Goal: Information Seeking & Learning: Compare options

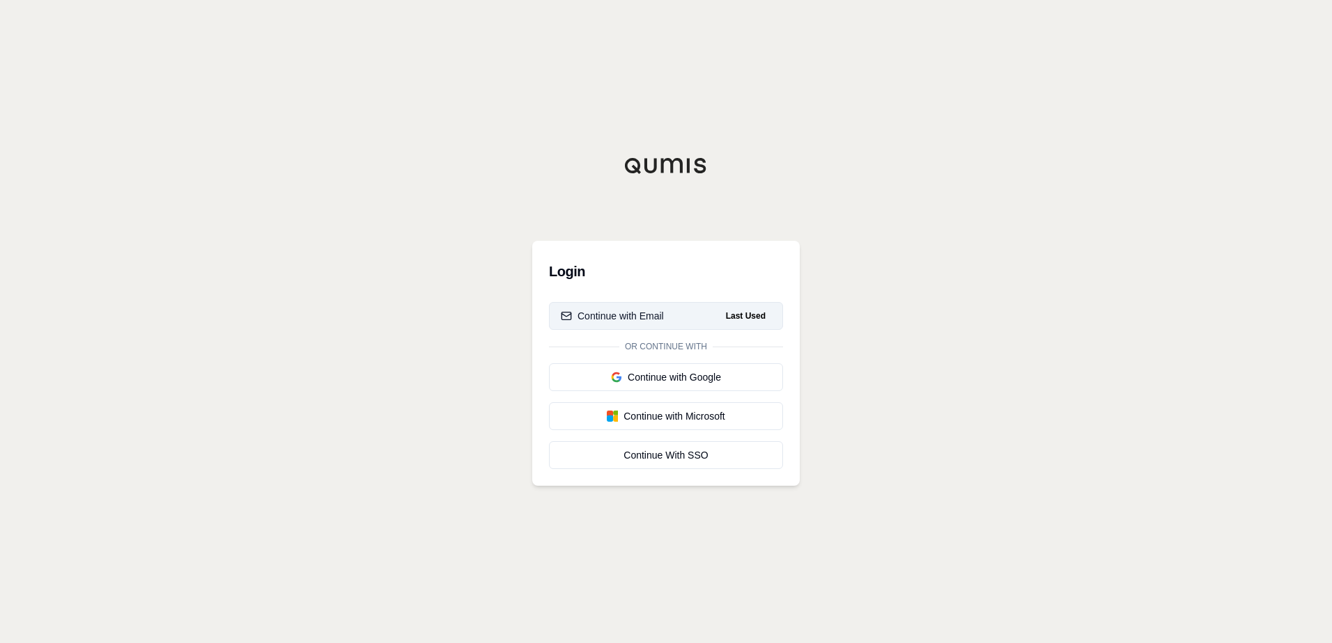
click at [662, 305] on button "Continue with Email Last Used" at bounding box center [666, 316] width 234 height 28
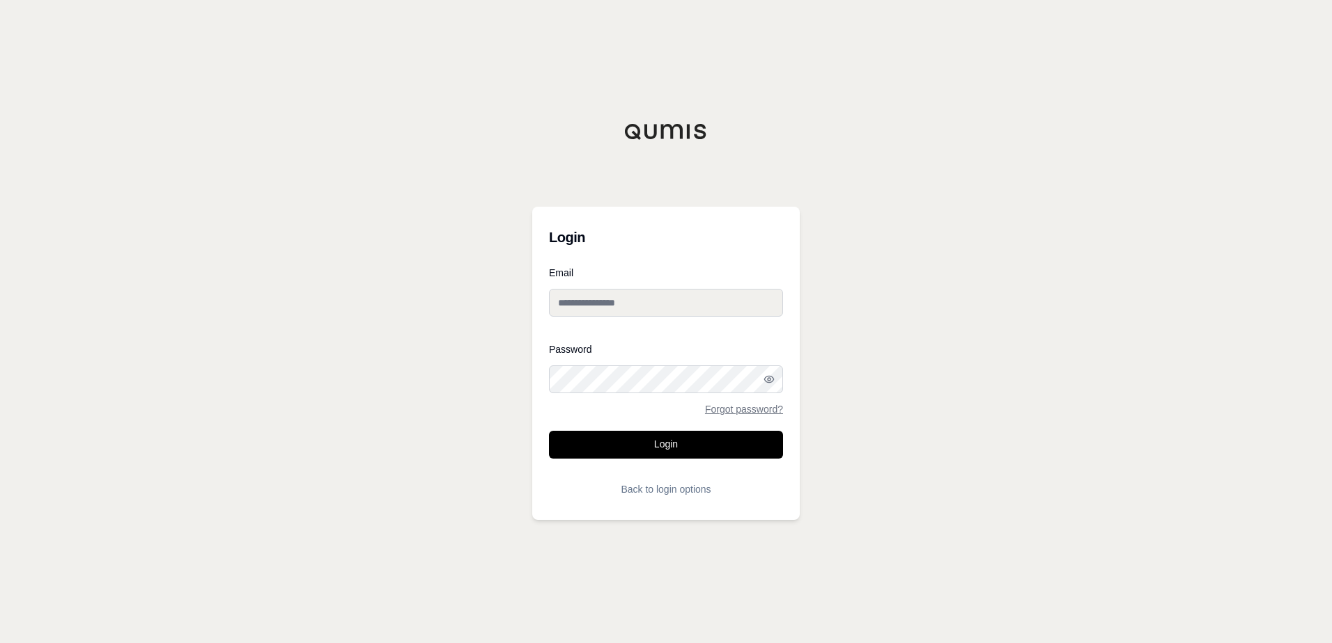
type input "**********"
click at [678, 455] on button "Login" at bounding box center [666, 445] width 234 height 28
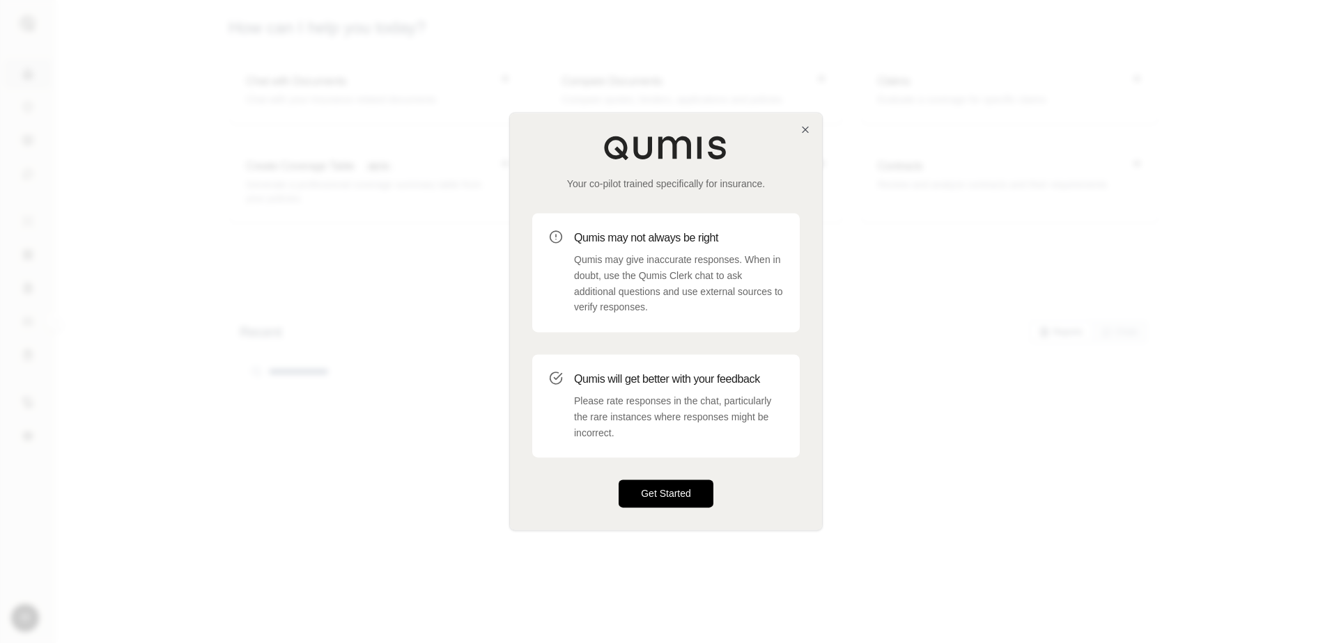
click at [692, 485] on button "Get Started" at bounding box center [665, 495] width 95 height 28
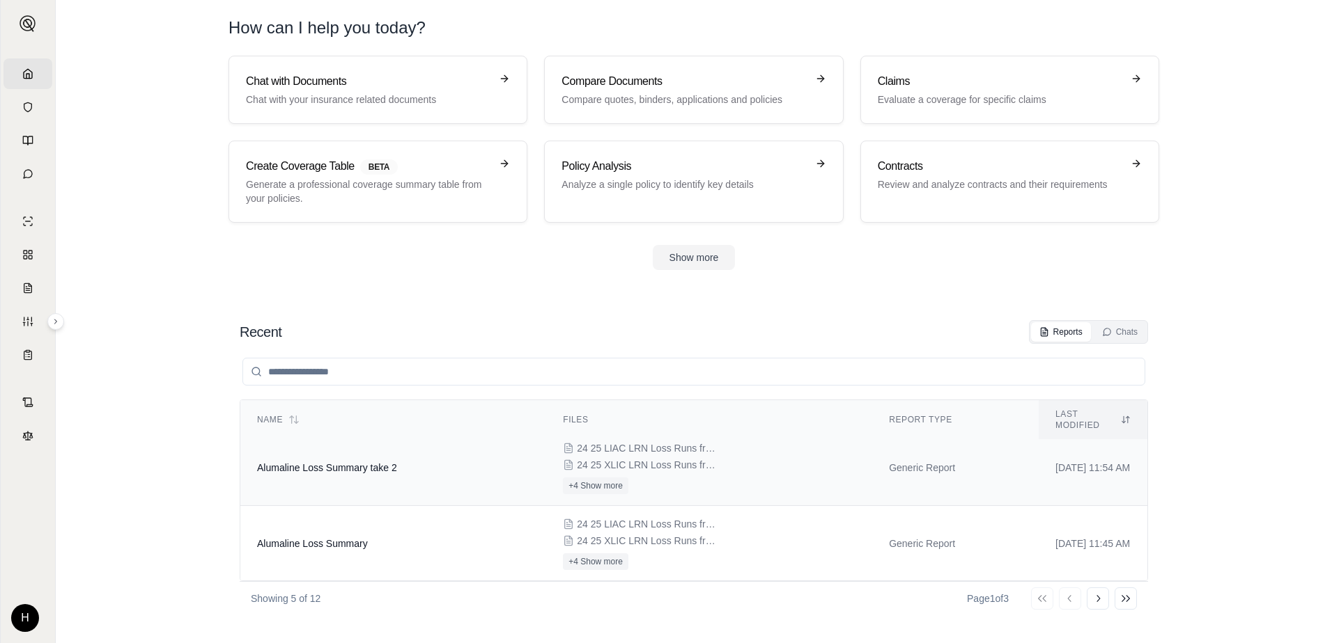
scroll to position [205, 0]
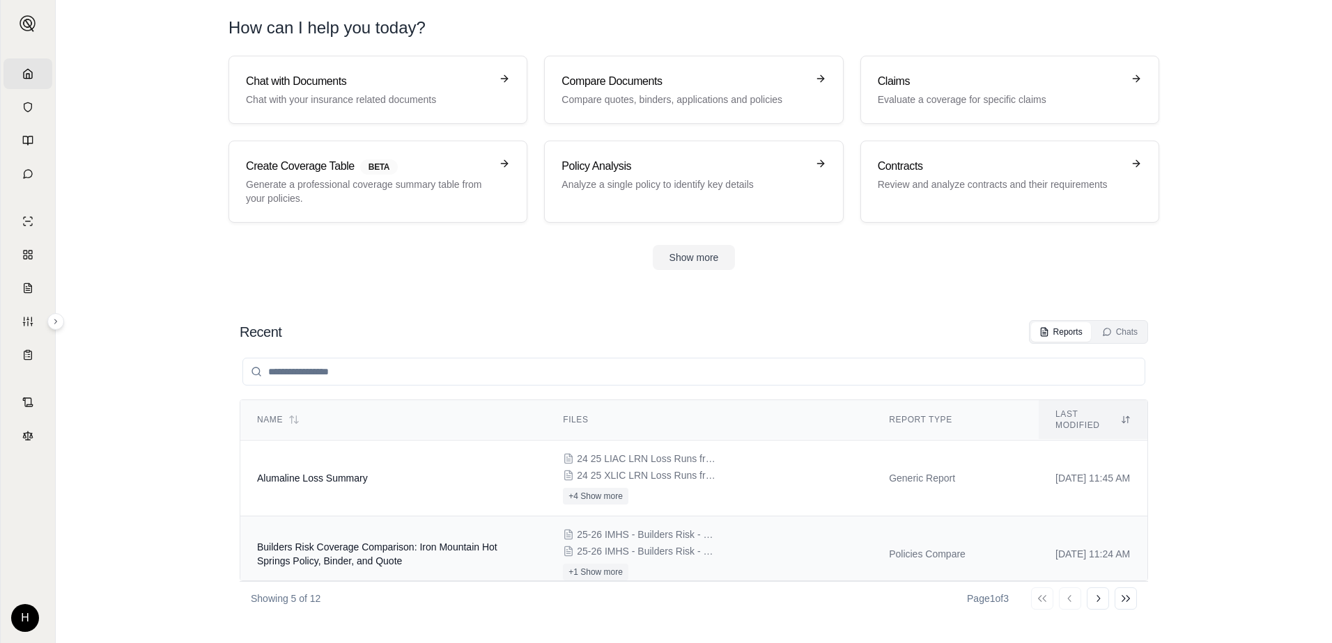
click at [416, 557] on td "Builders Risk Coverage Comparison: Iron Mountain Hot Springs Policy, Binder, an…" at bounding box center [393, 555] width 306 height 76
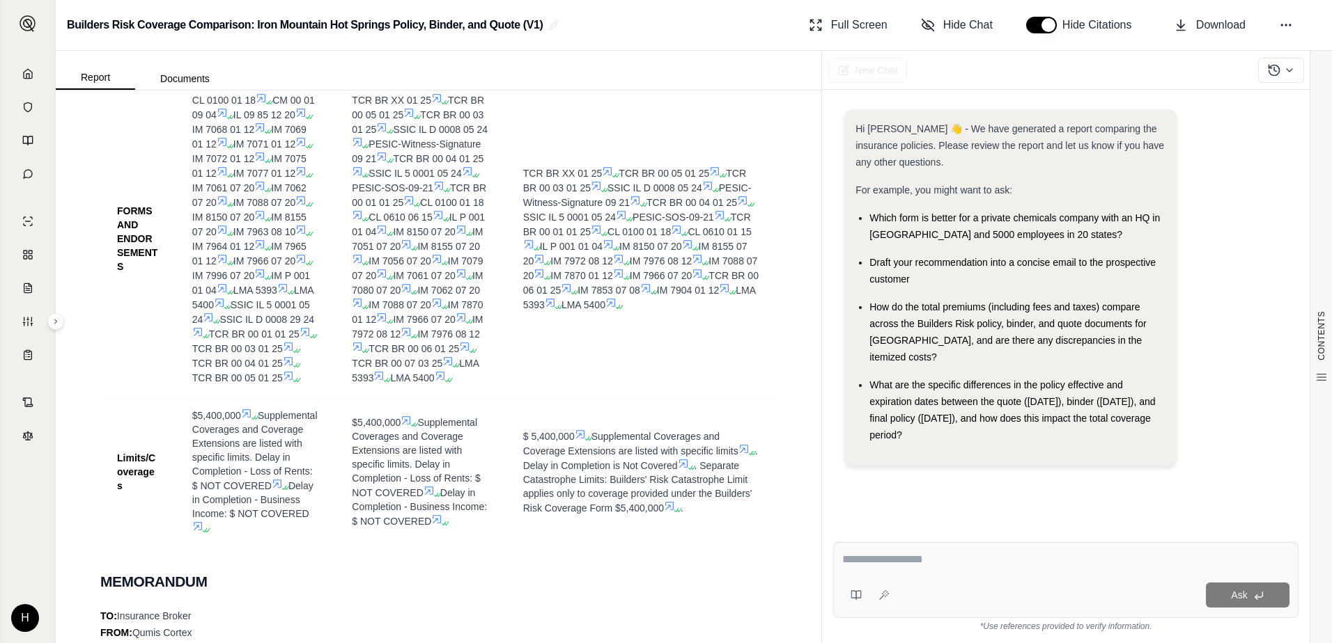
scroll to position [418, 0]
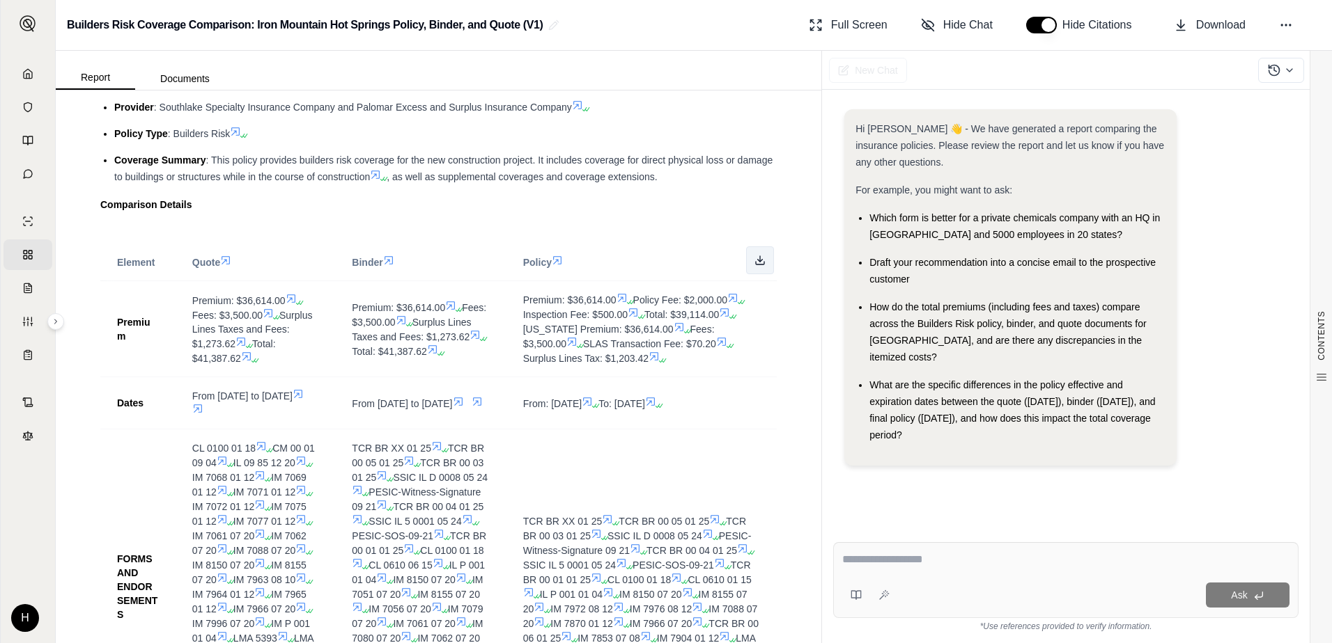
click at [751, 254] on button at bounding box center [760, 261] width 28 height 28
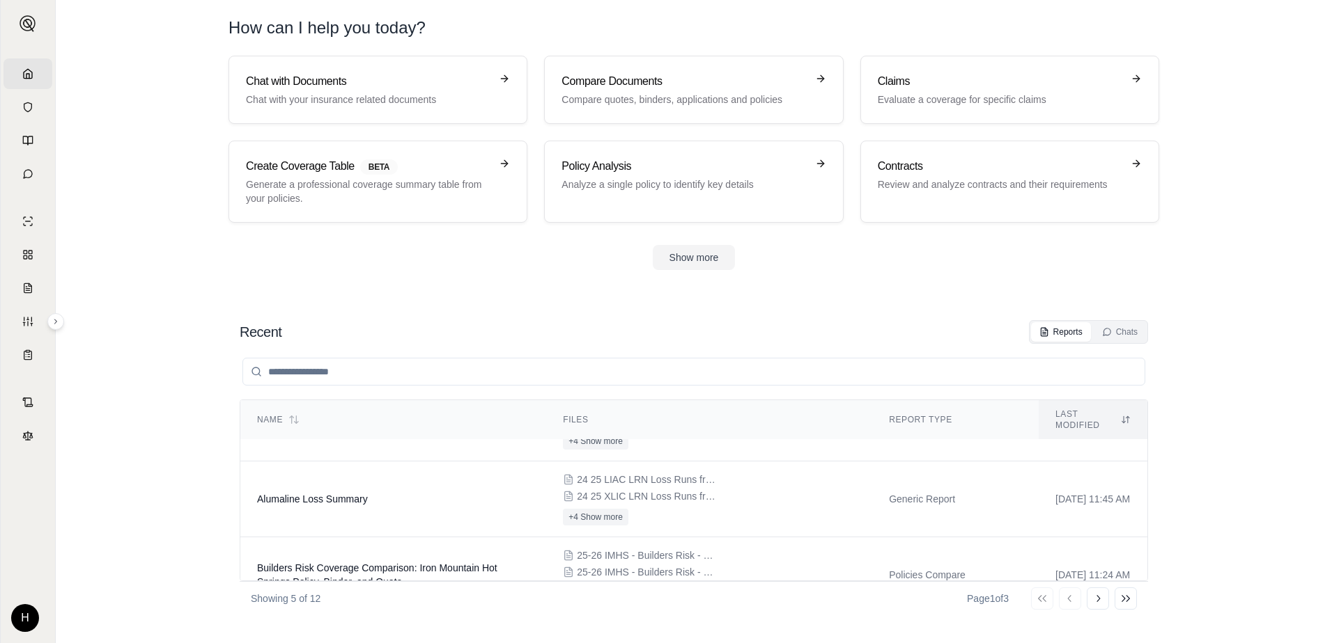
scroll to position [205, 0]
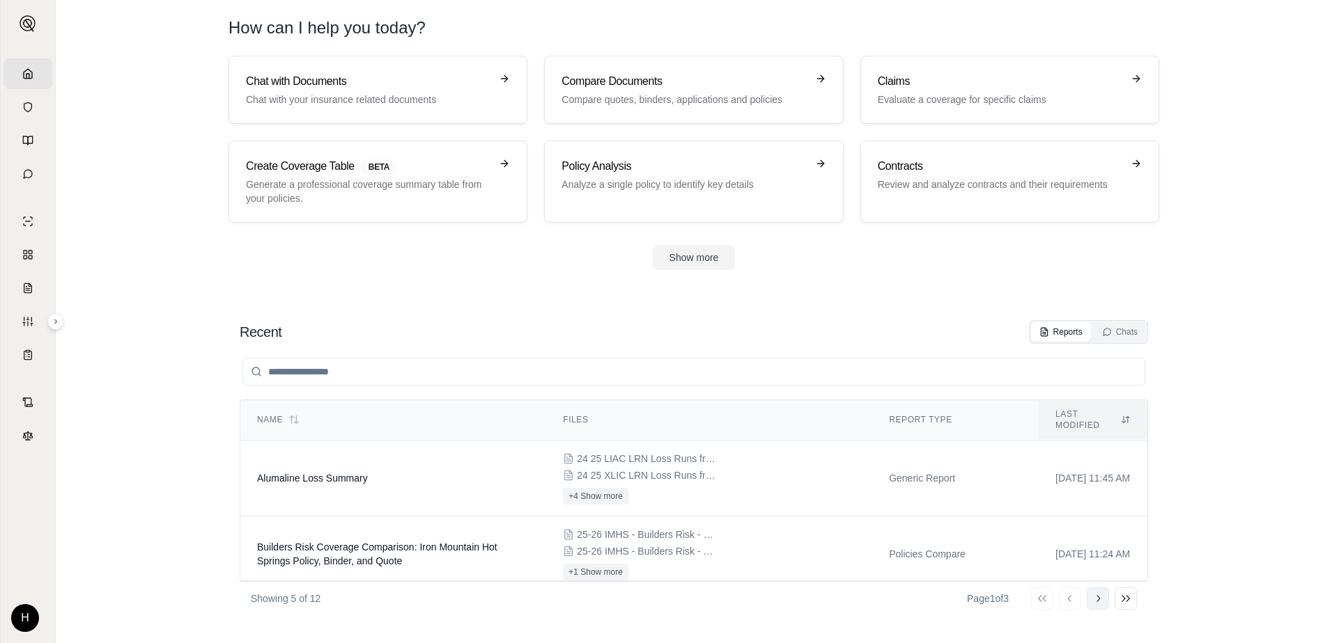
click at [1093, 601] on icon at bounding box center [1097, 598] width 11 height 11
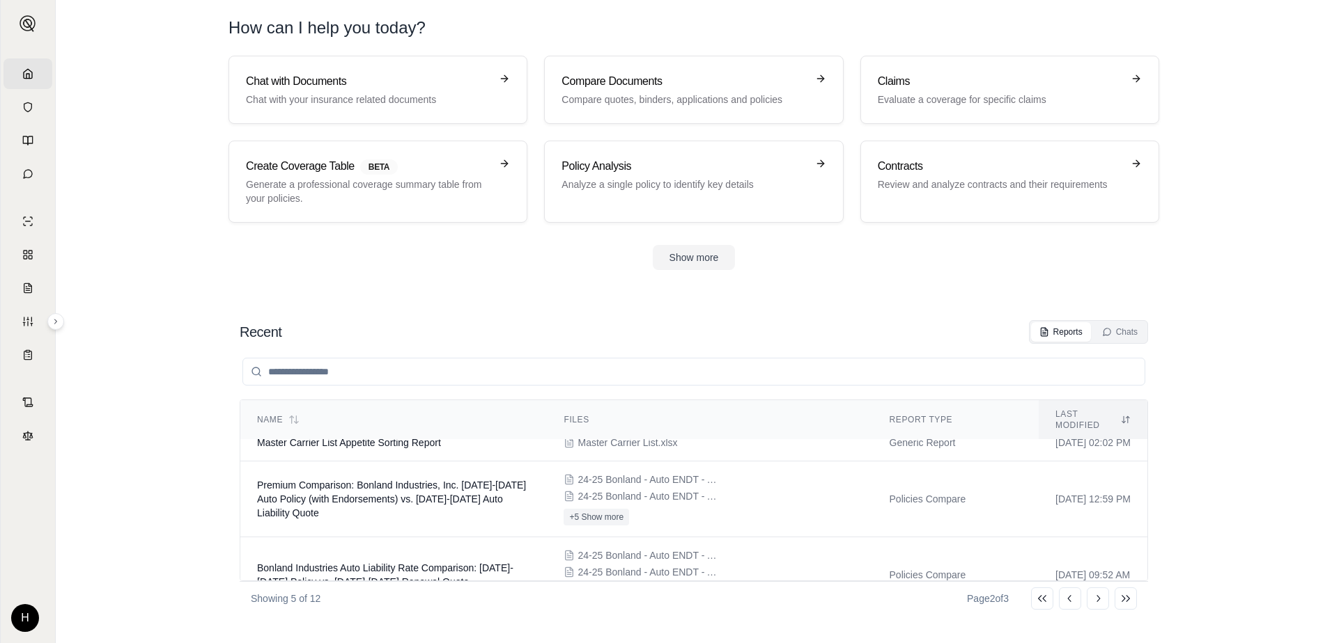
scroll to position [163, 0]
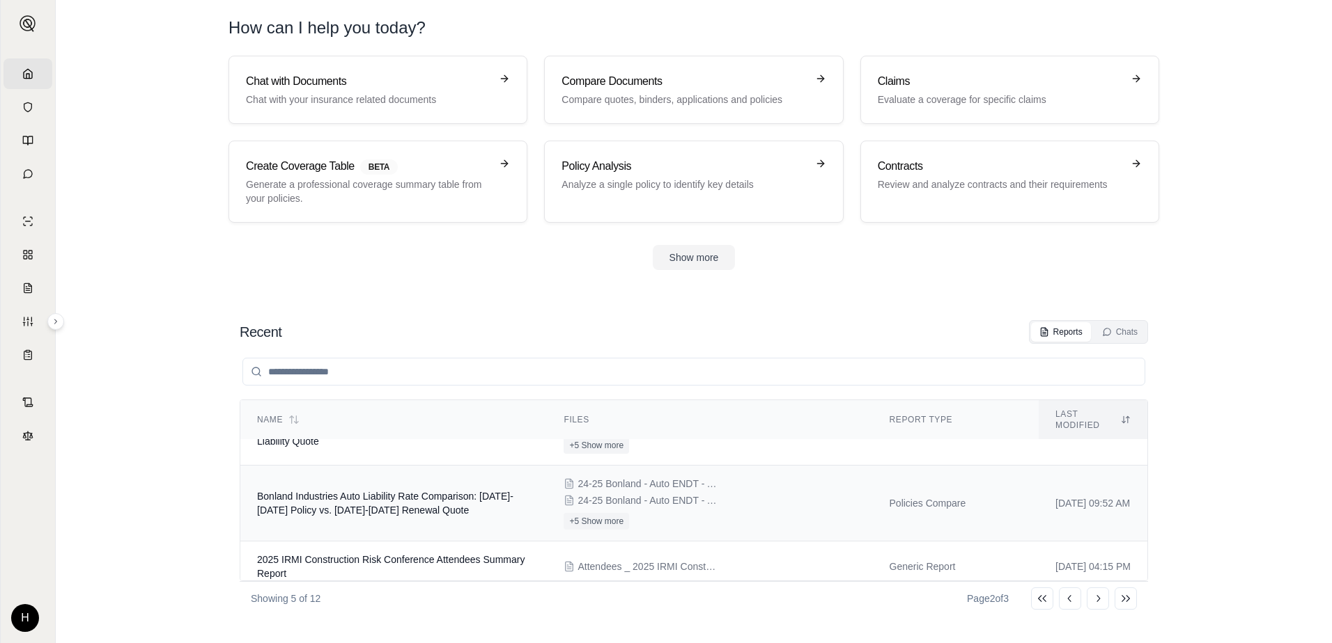
click at [396, 495] on span "Bonland Industries Auto Liability Rate Comparison: [DATE]-[DATE] Policy vs. [DA…" at bounding box center [385, 503] width 256 height 25
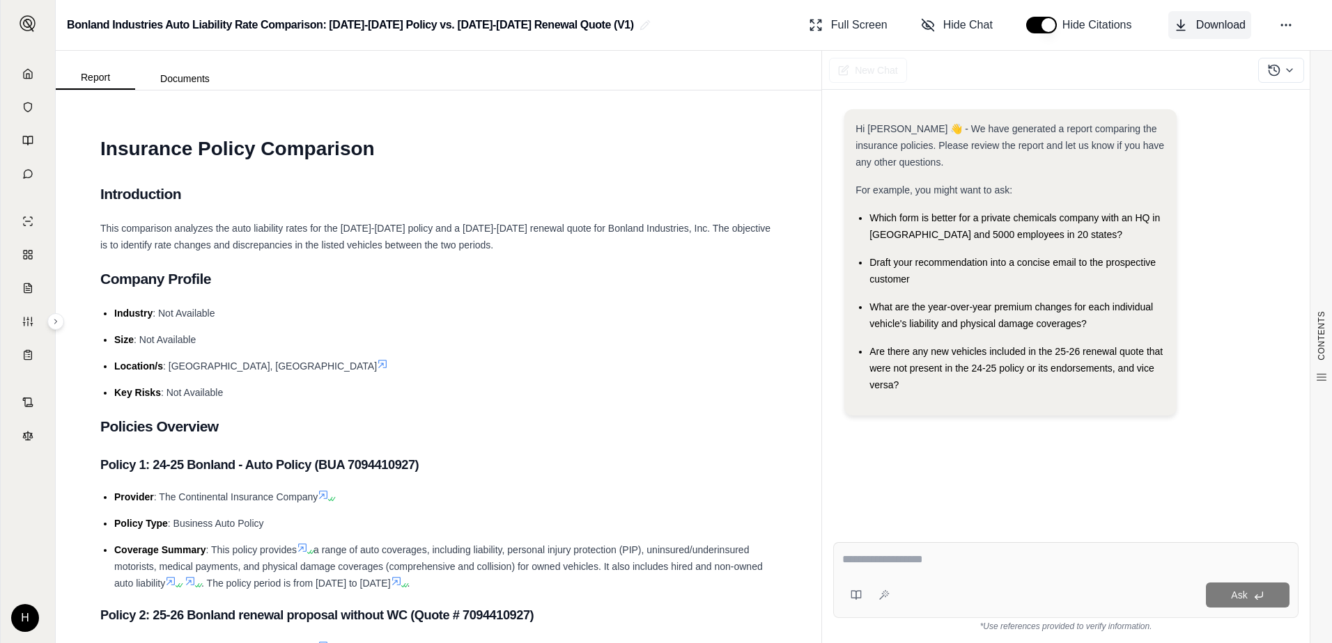
click at [1201, 24] on span "Download" at bounding box center [1220, 25] width 49 height 17
drag, startPoint x: 1179, startPoint y: 232, endPoint x: 1161, endPoint y: 233, distance: 18.1
click at [1179, 232] on div "Hi Hannah 👋 - We have generated a report comparing the insurance policies. Plea…" at bounding box center [1065, 268] width 443 height 318
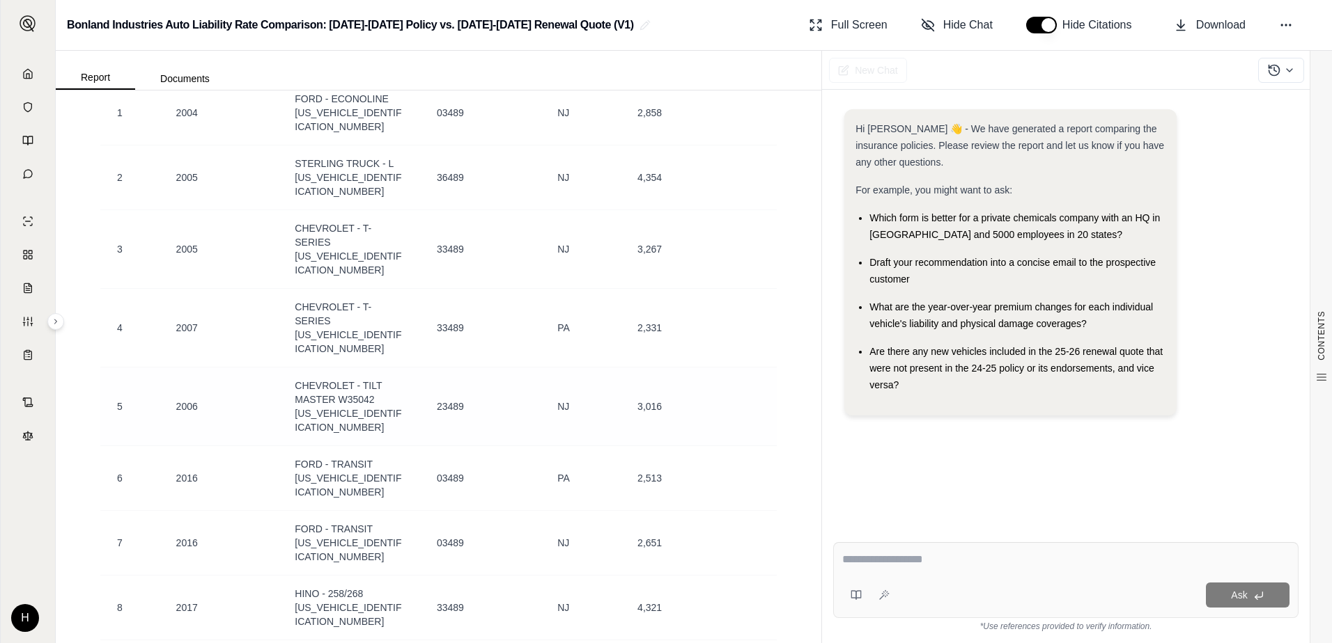
scroll to position [487, 0]
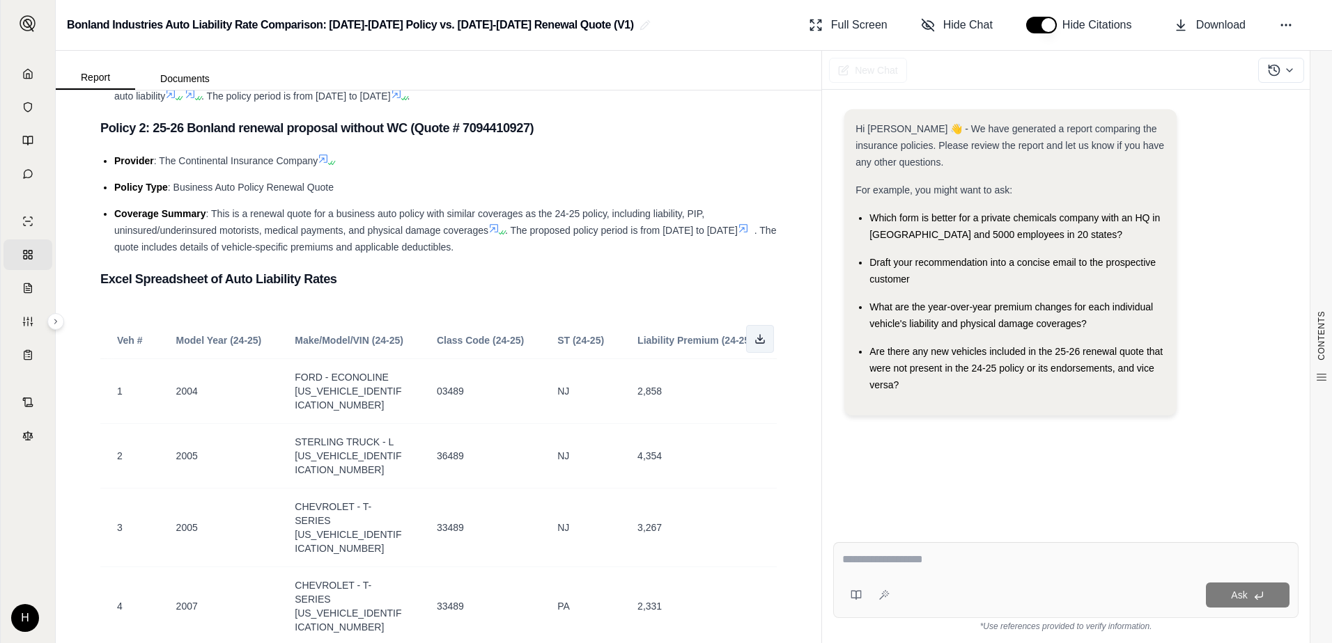
click at [754, 344] on icon at bounding box center [759, 339] width 11 height 11
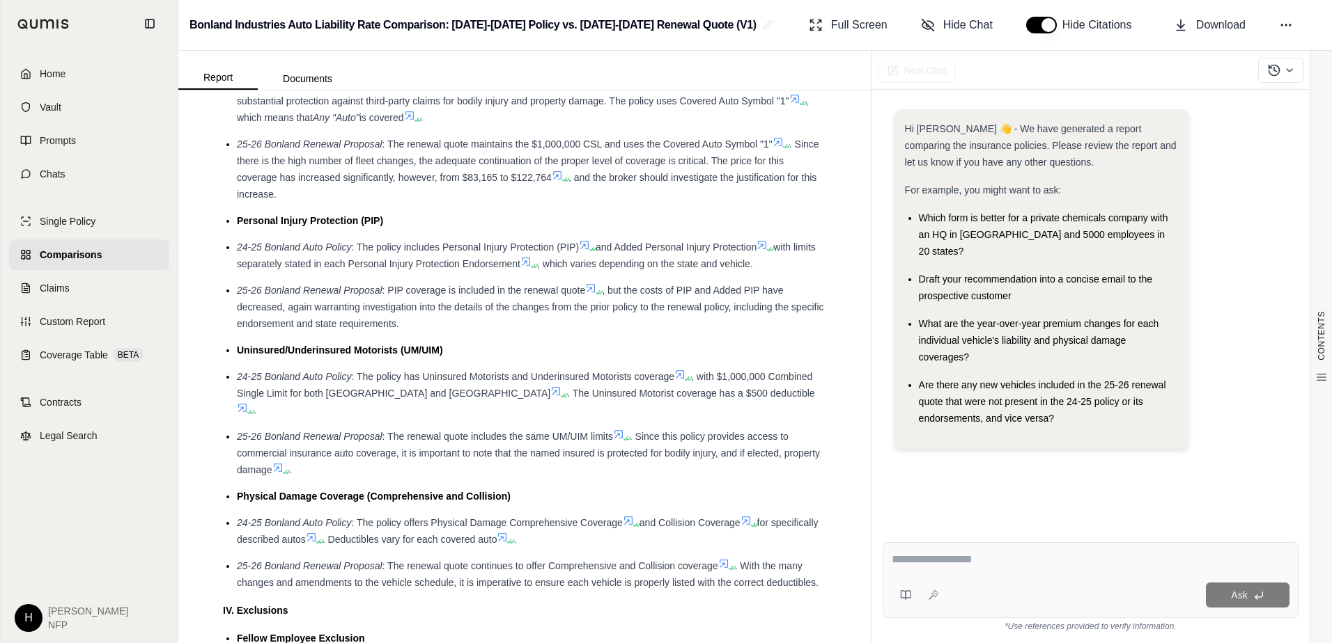
scroll to position [6363, 0]
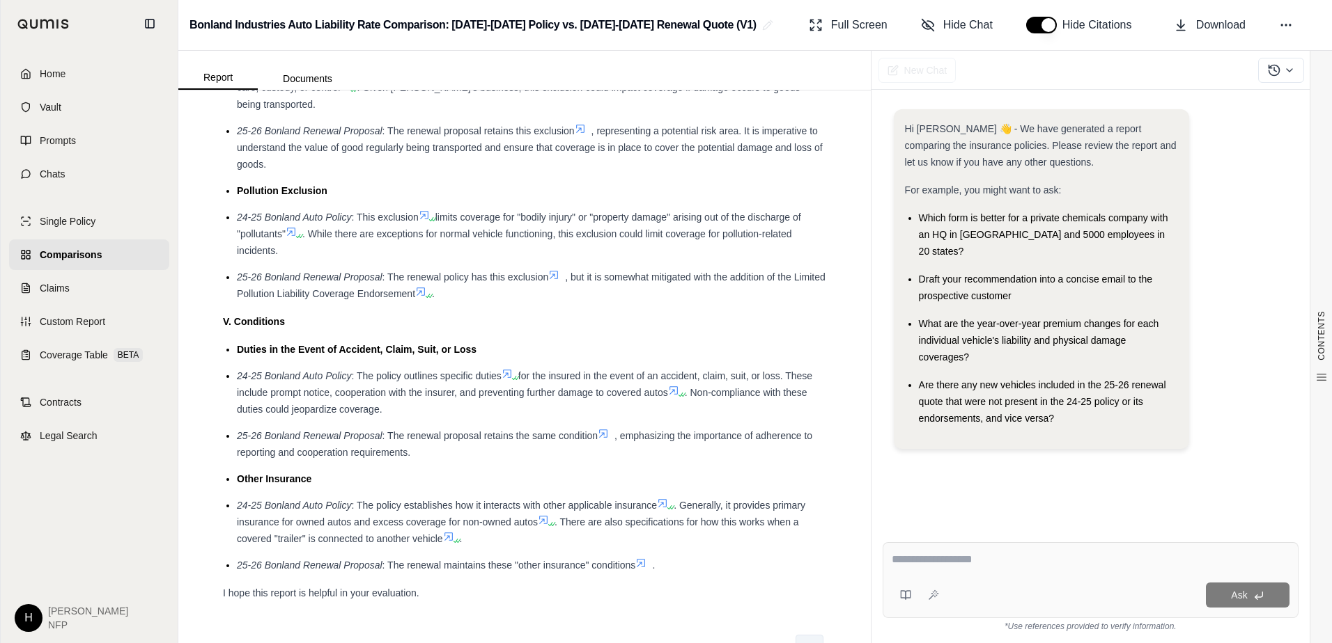
click at [802, 635] on button at bounding box center [809, 649] width 28 height 28
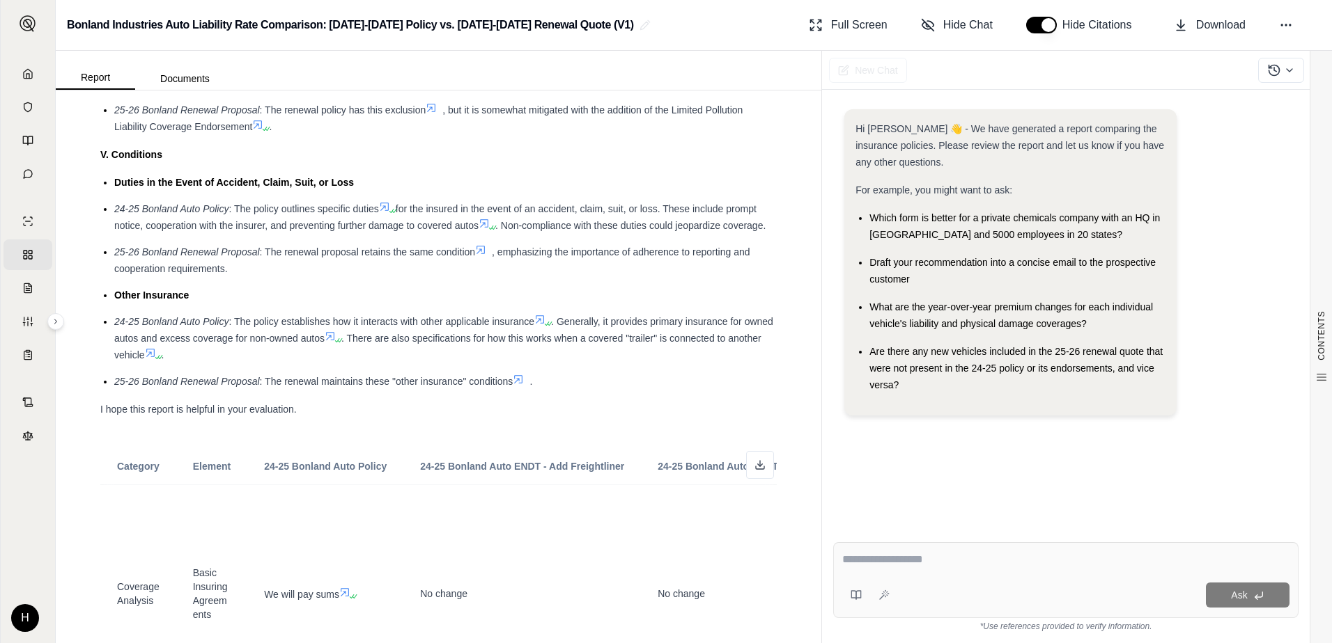
scroll to position [6196, 0]
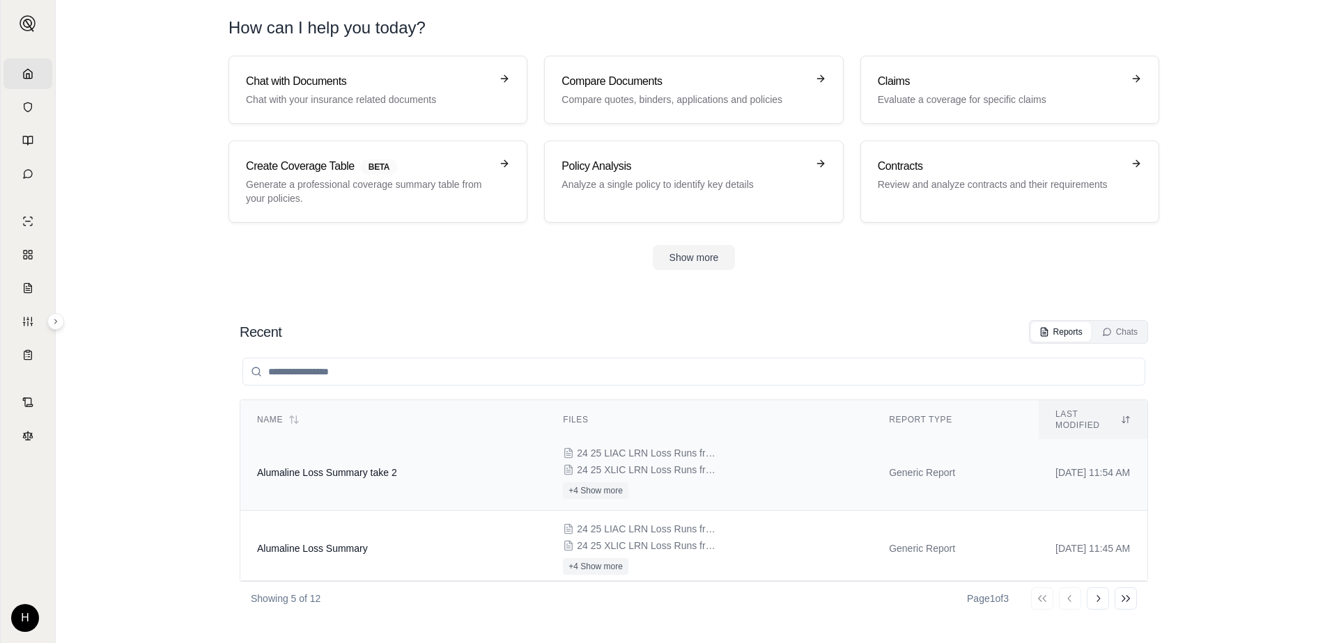
scroll to position [205, 0]
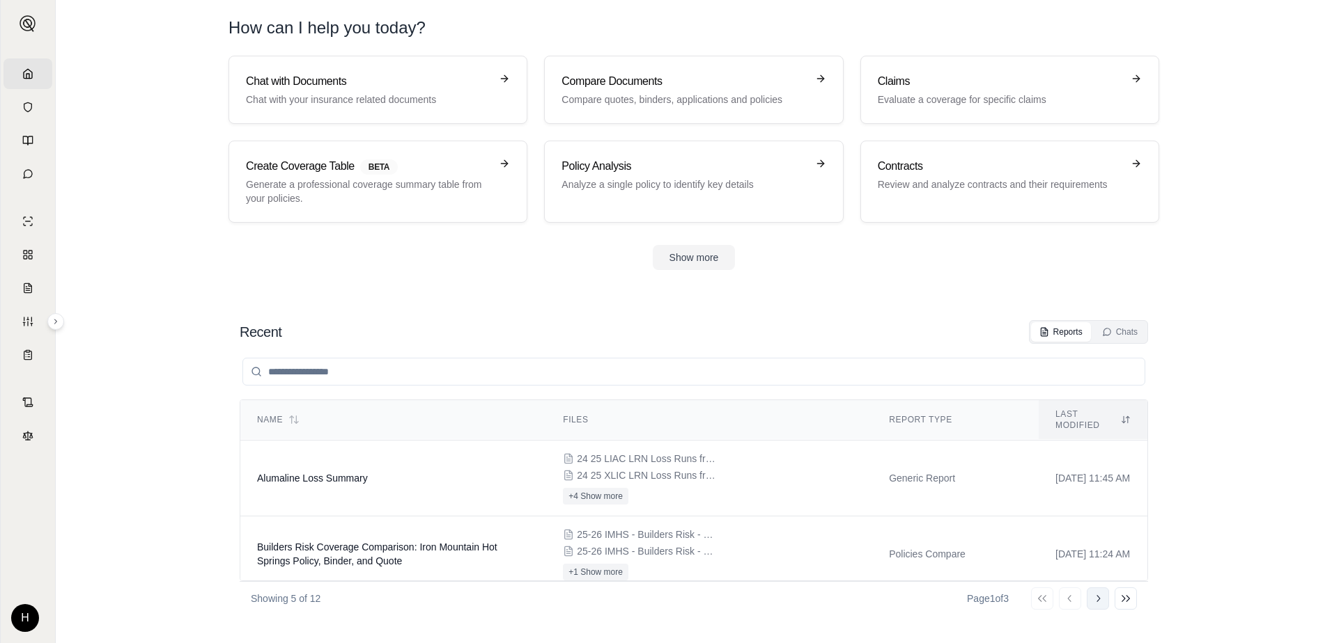
click at [1093, 592] on button "Go to next page" at bounding box center [1097, 599] width 22 height 22
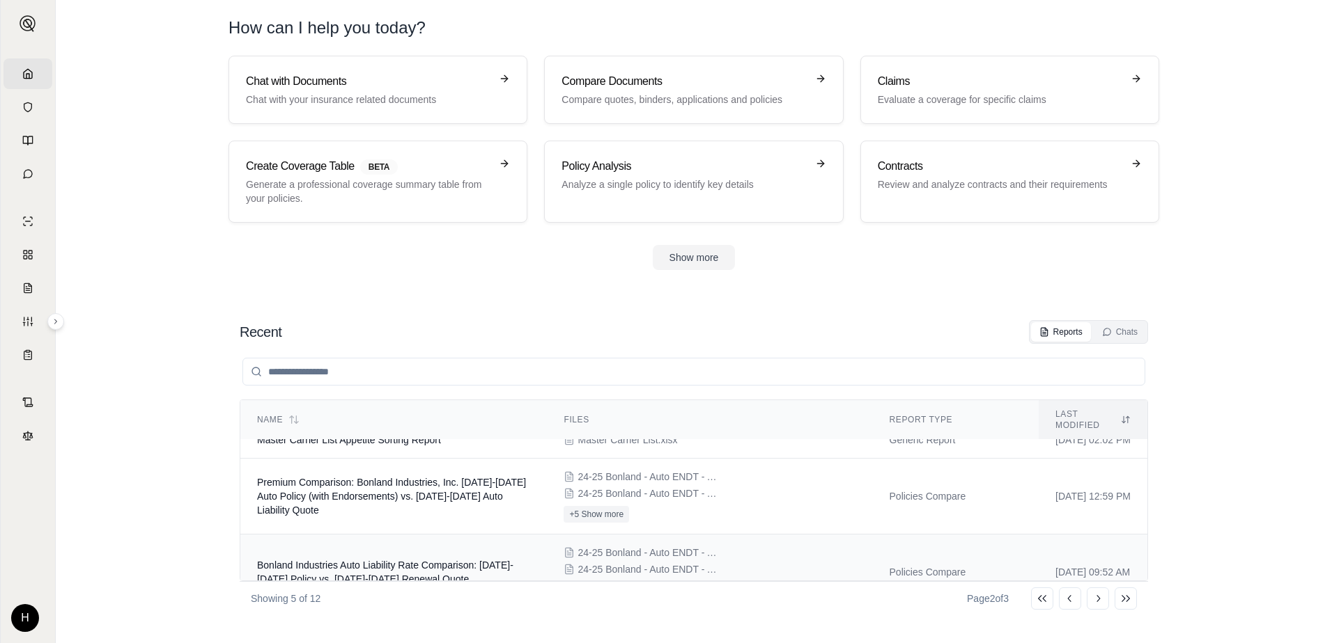
scroll to position [93, 0]
click at [396, 561] on span "Bonland Industries Auto Liability Rate Comparison: [DATE]-[DATE] Policy vs. [DA…" at bounding box center [385, 573] width 256 height 25
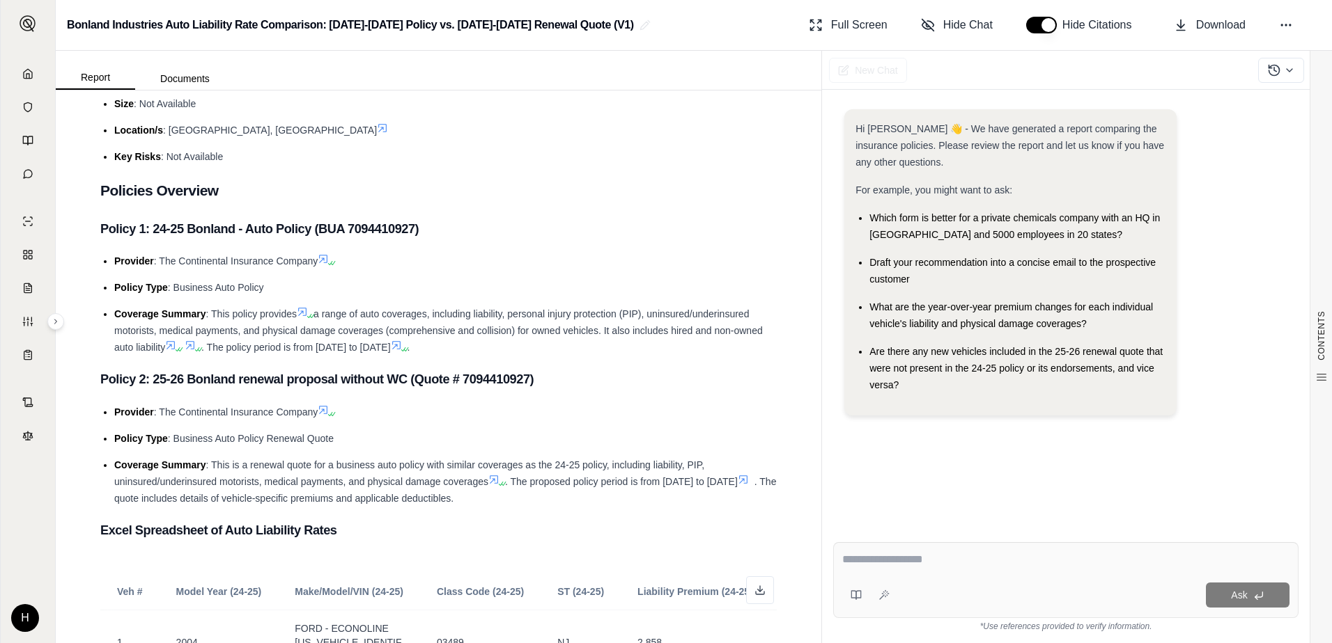
scroll to position [348, 0]
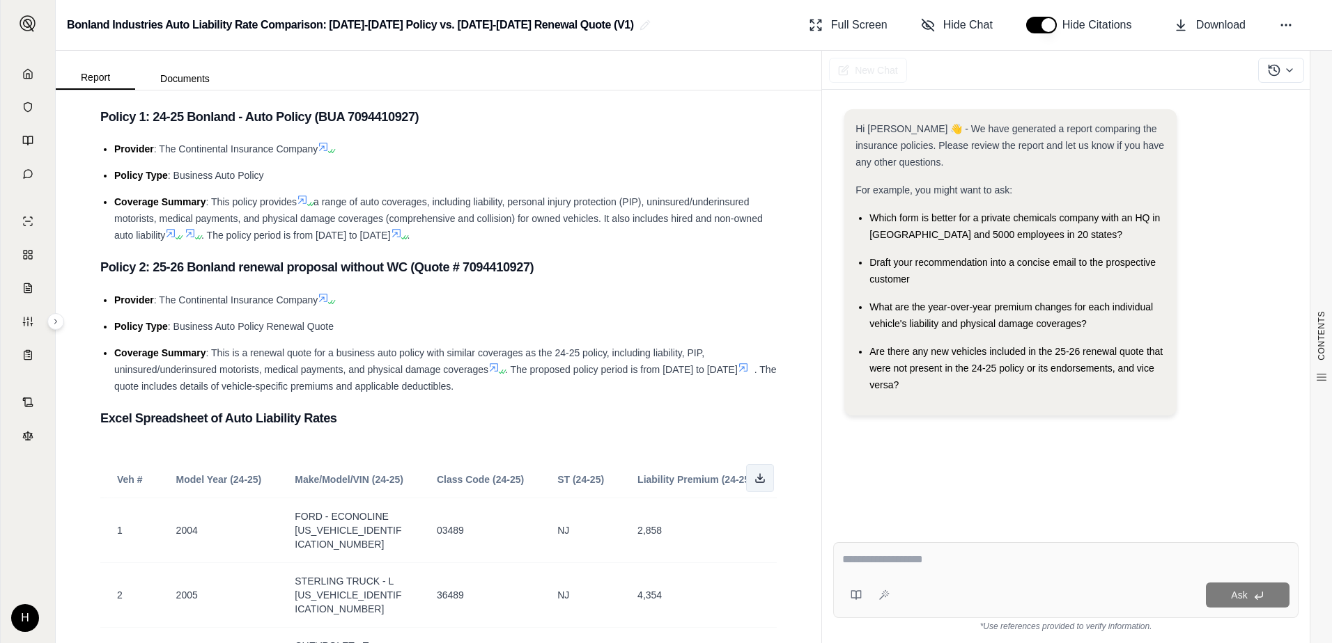
click at [754, 476] on icon at bounding box center [759, 478] width 11 height 11
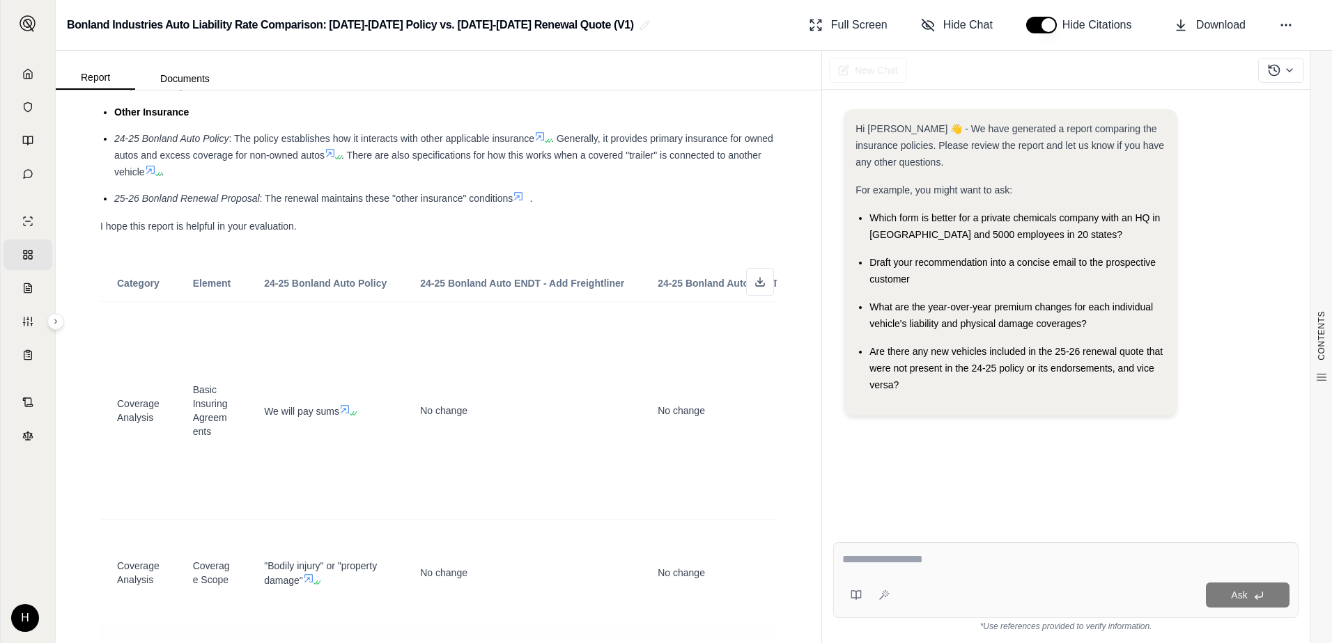
scroll to position [6129, 0]
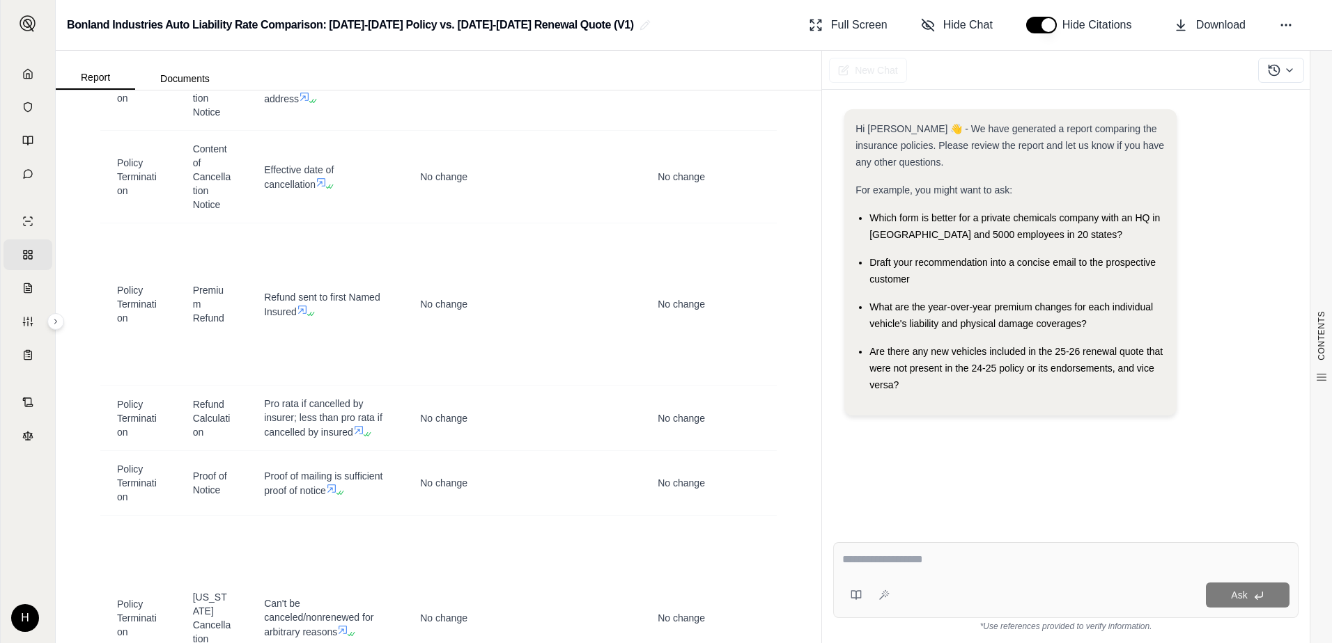
scroll to position [16030, 0]
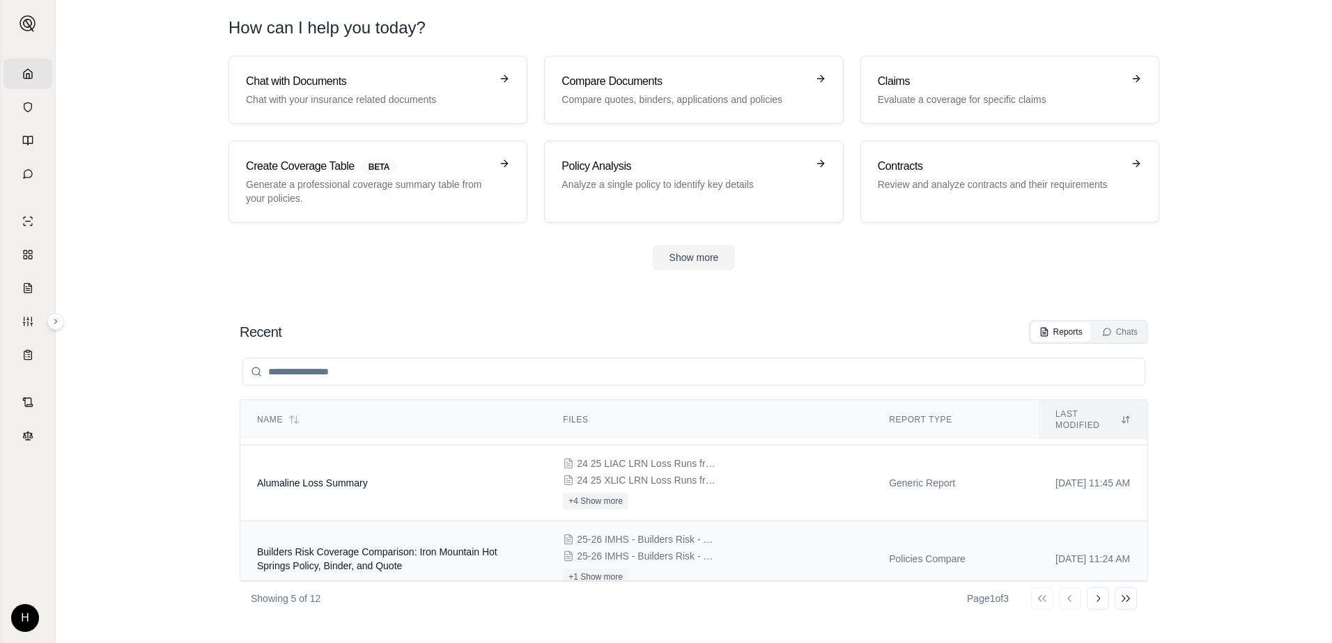
scroll to position [205, 0]
click at [1095, 603] on icon at bounding box center [1097, 598] width 11 height 11
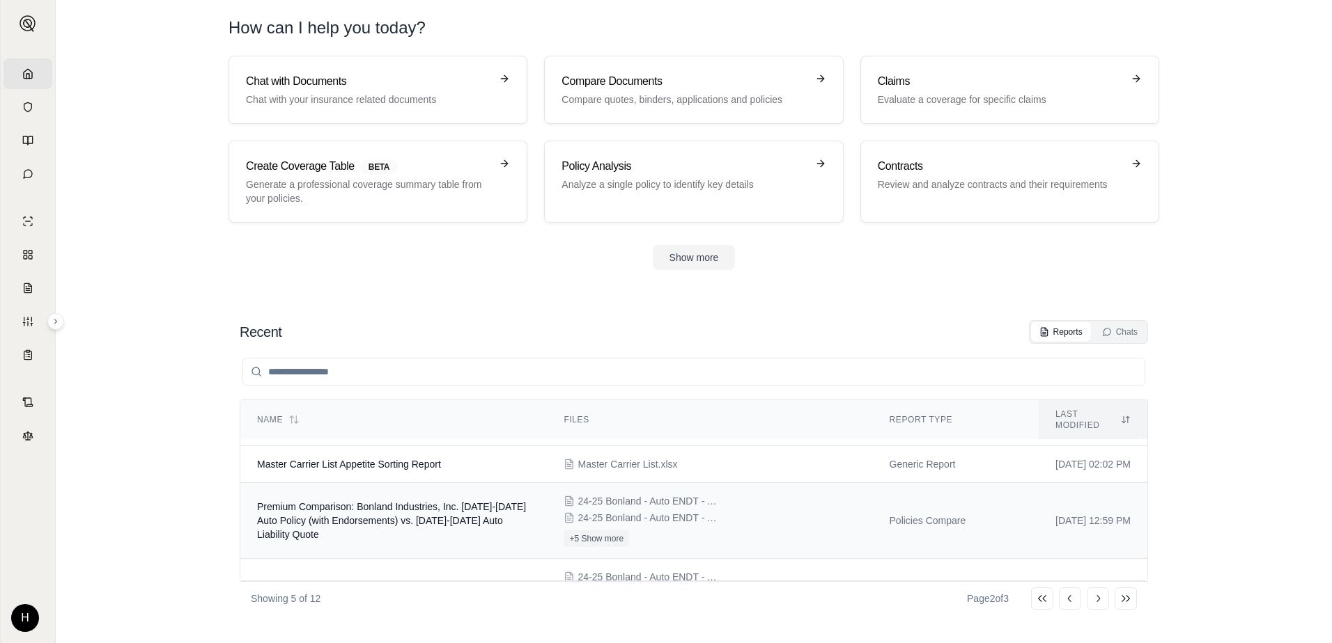
scroll to position [139, 0]
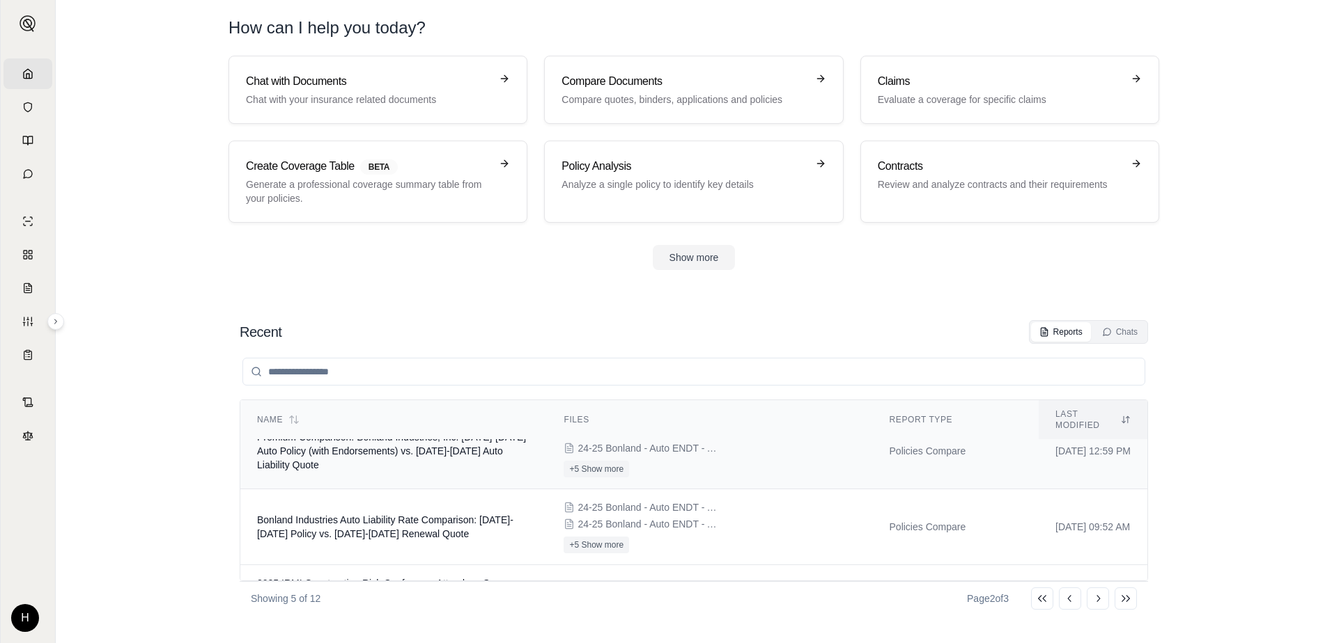
click at [428, 455] on td "Premium Comparison: Bonland Industries, Inc. [DATE]-[DATE] Auto Policy (with En…" at bounding box center [393, 452] width 306 height 76
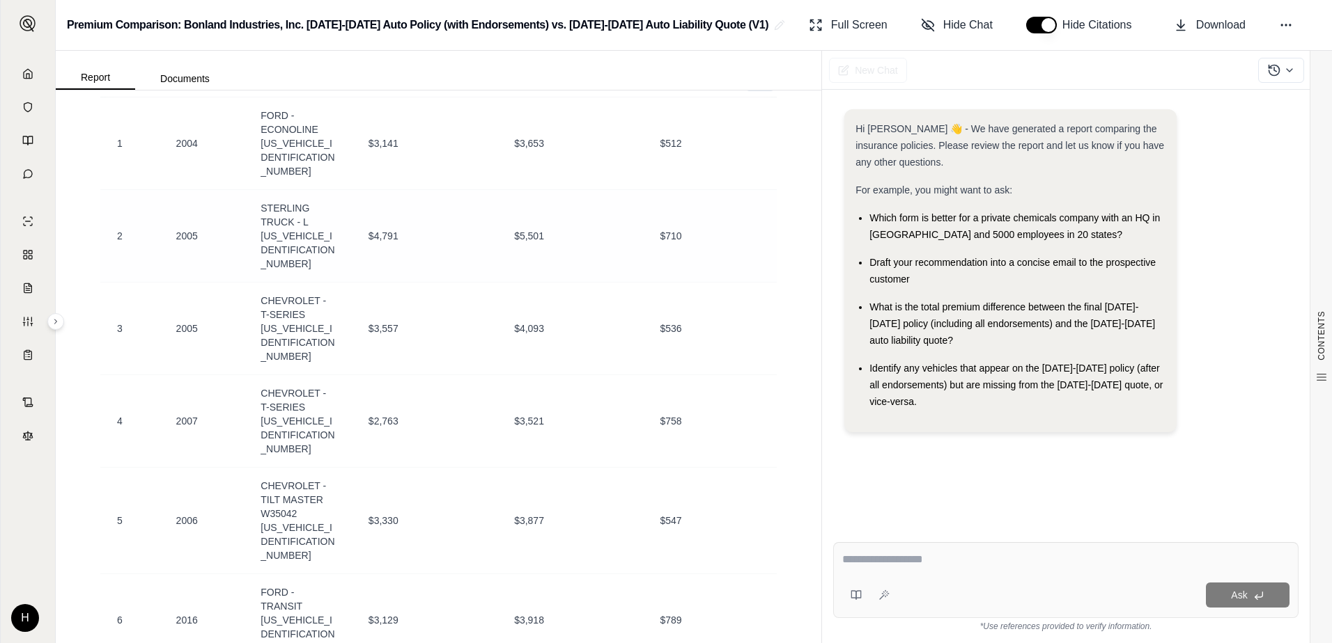
scroll to position [532, 0]
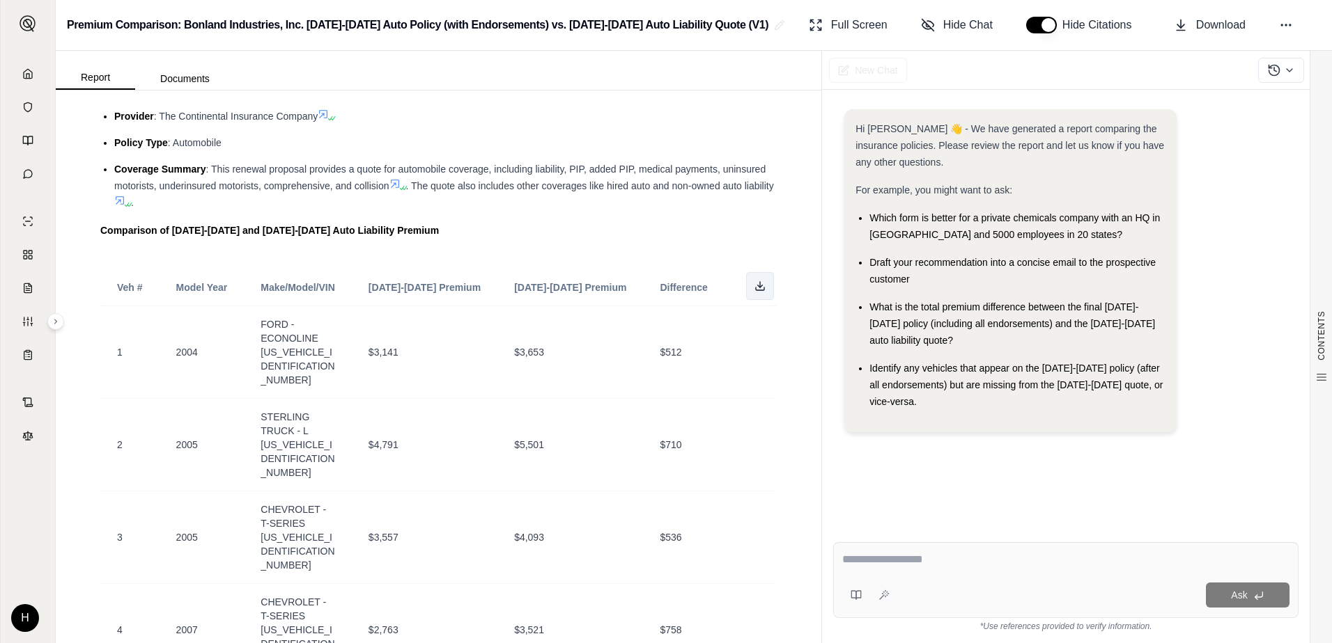
click at [747, 279] on button at bounding box center [760, 286] width 28 height 28
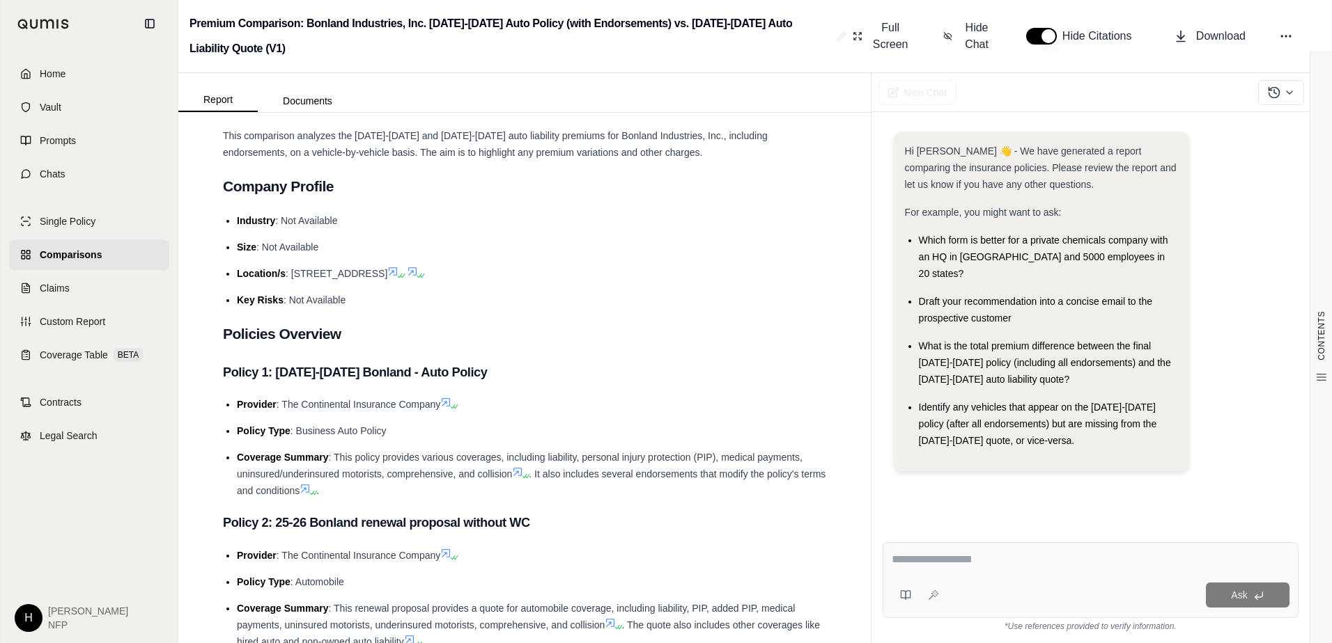
scroll to position [0, 0]
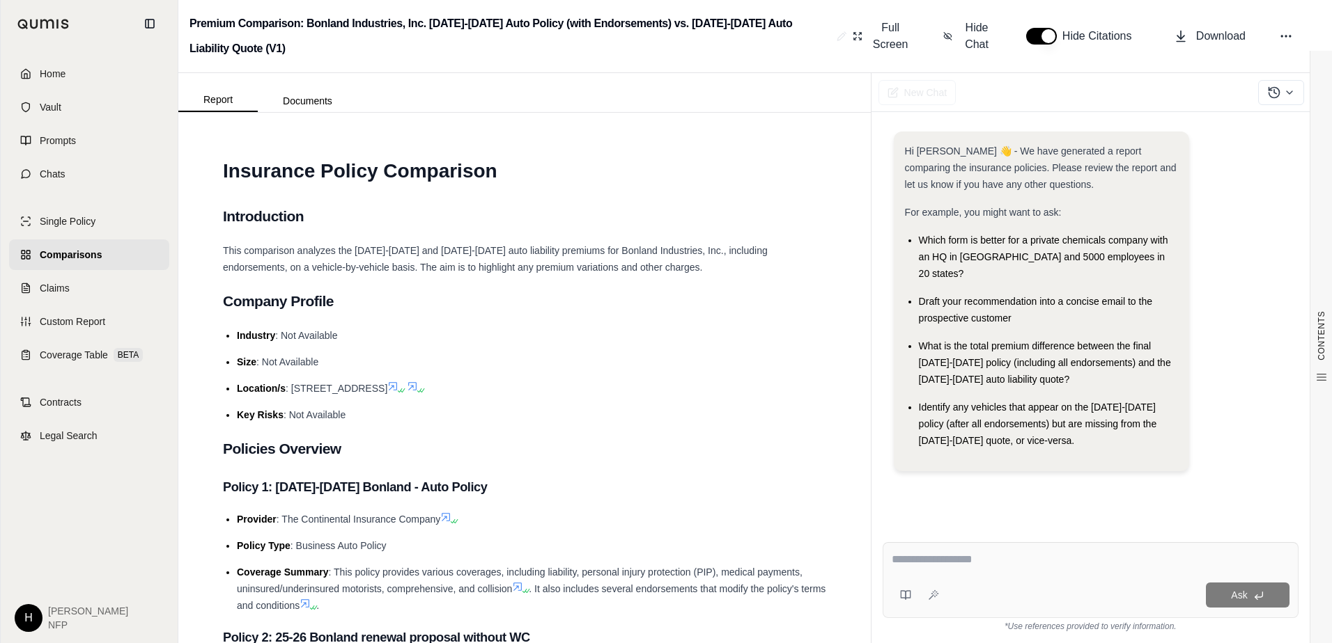
click at [930, 171] on span "Hi Hannah 👋 - We have generated a report comparing the insurance policies. Plea…" at bounding box center [1041, 168] width 272 height 45
click at [304, 98] on button "Documents" at bounding box center [308, 101] width 100 height 22
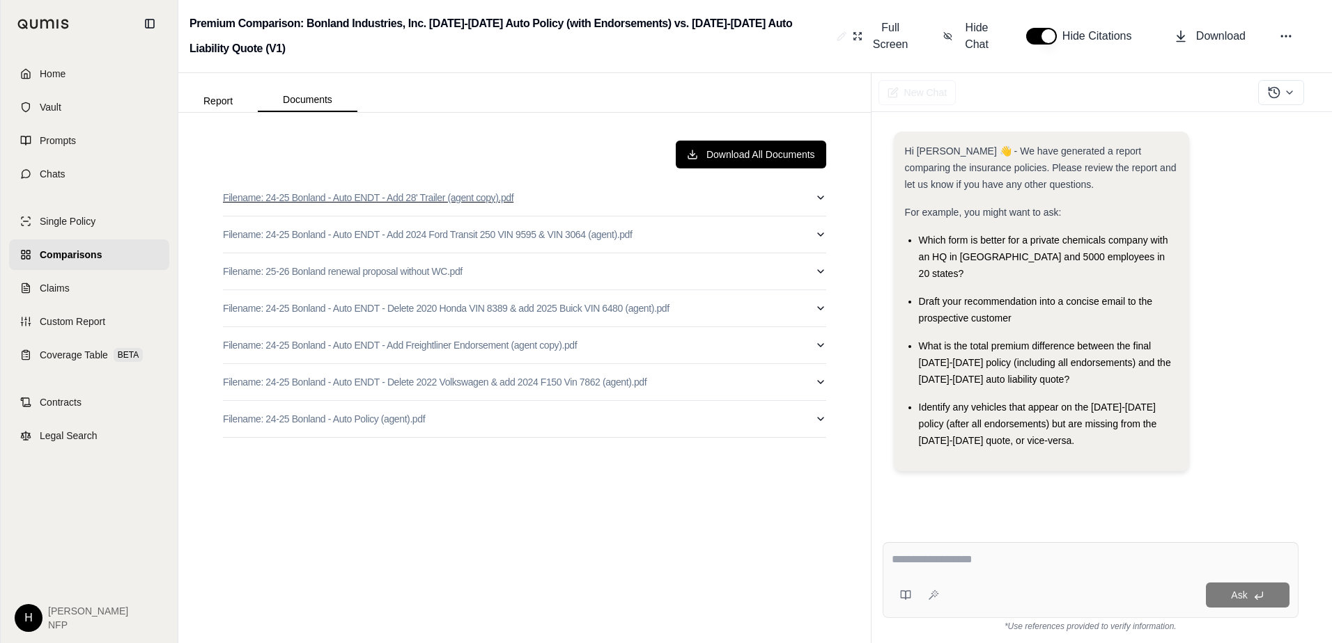
click at [822, 204] on button "Filename: 24-25 Bonland - Auto ENDT - Add 28' Trailer (agent copy).pdf" at bounding box center [524, 198] width 603 height 36
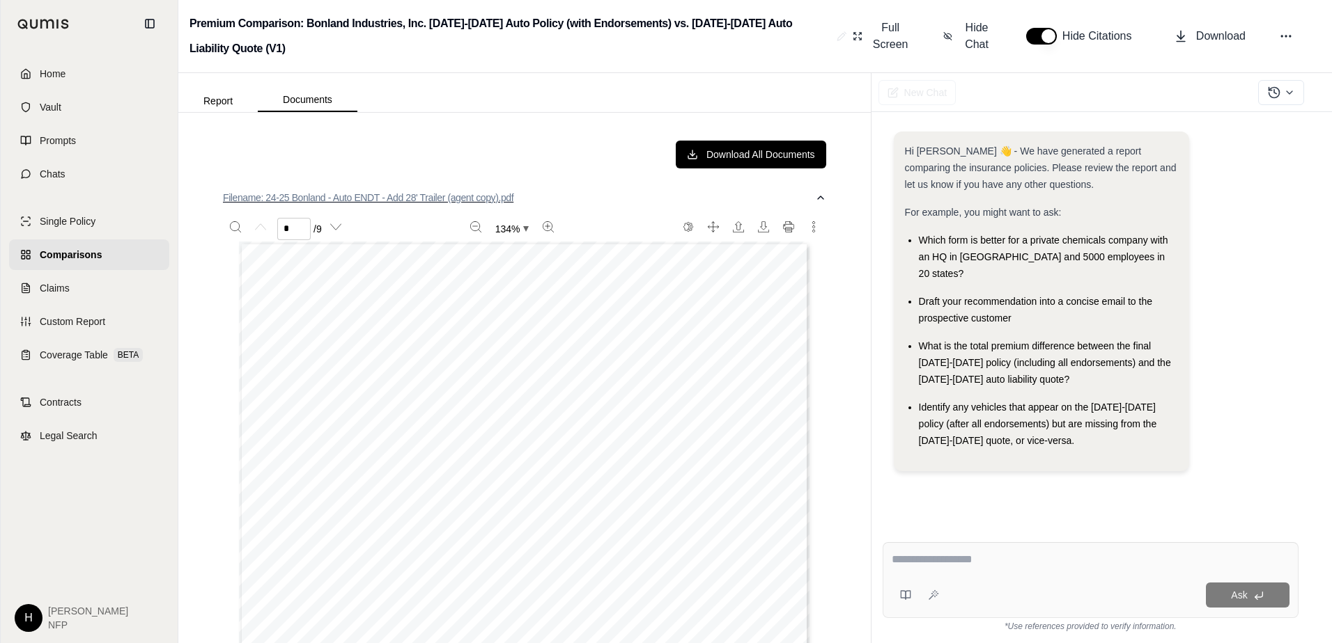
click at [806, 203] on button "Filename: 24-25 Bonland - Auto ENDT - Add 28' Trailer (agent copy).pdf" at bounding box center [524, 198] width 603 height 36
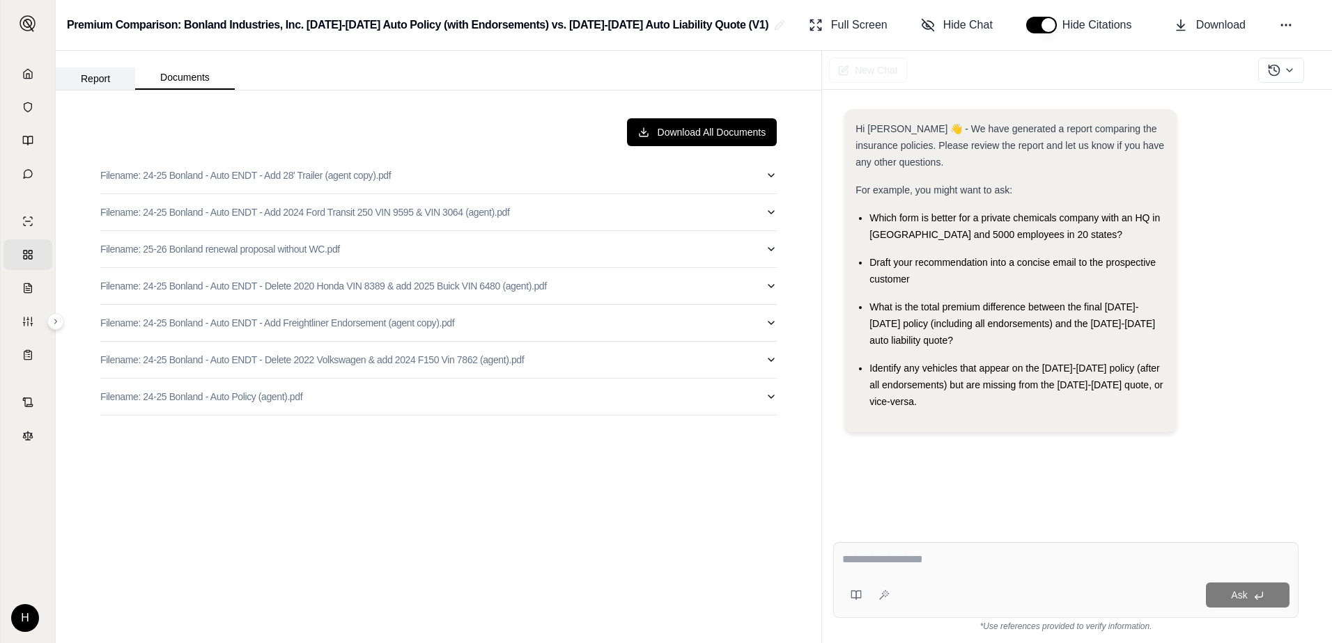
click at [98, 84] on button "Report" at bounding box center [95, 79] width 79 height 22
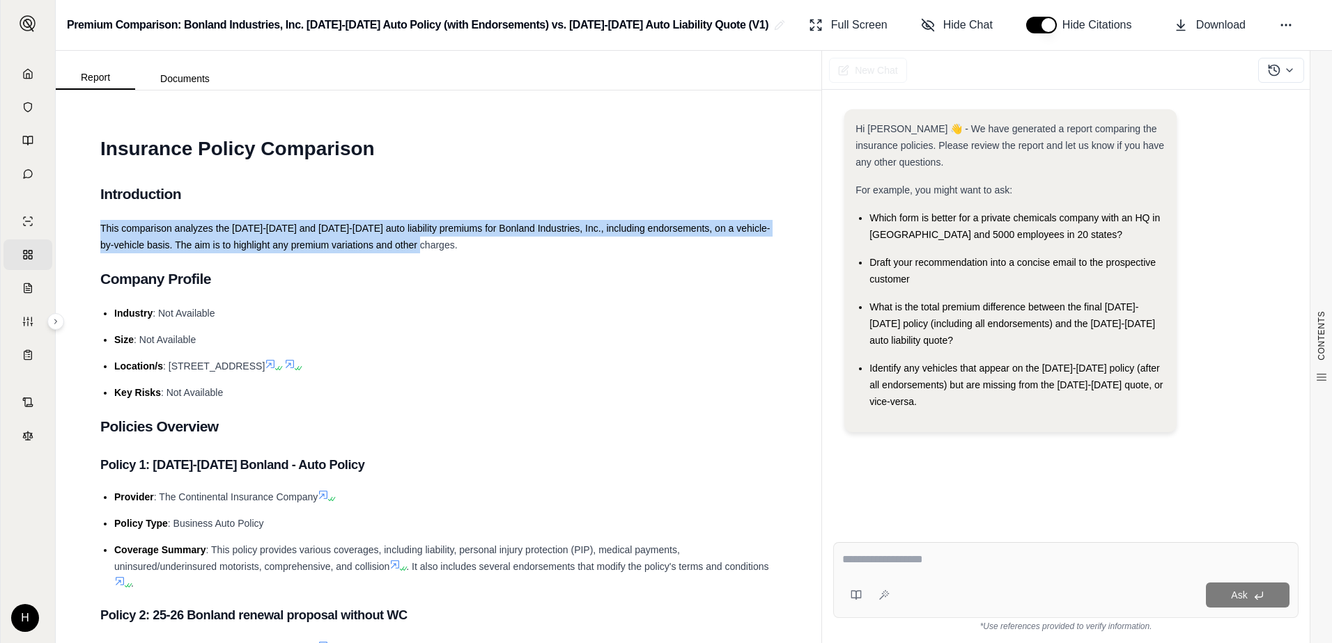
drag, startPoint x: 99, startPoint y: 226, endPoint x: 447, endPoint y: 247, distance: 348.8
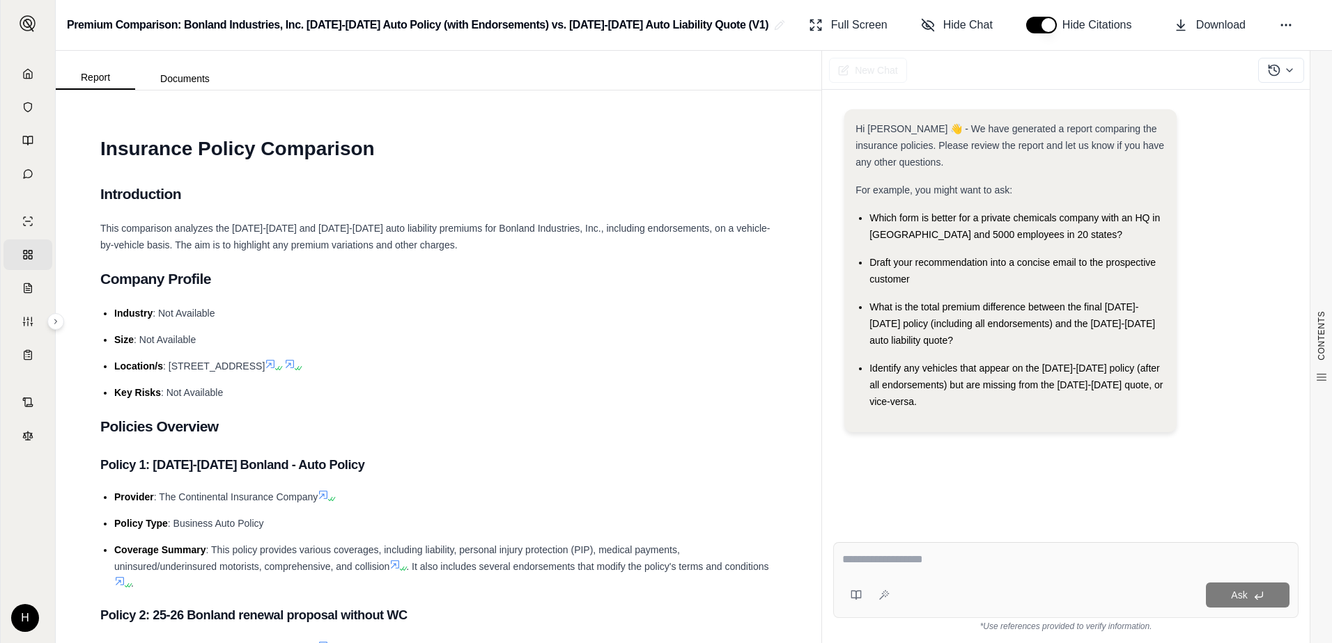
click at [327, 283] on h2 "Company Profile" at bounding box center [438, 279] width 676 height 29
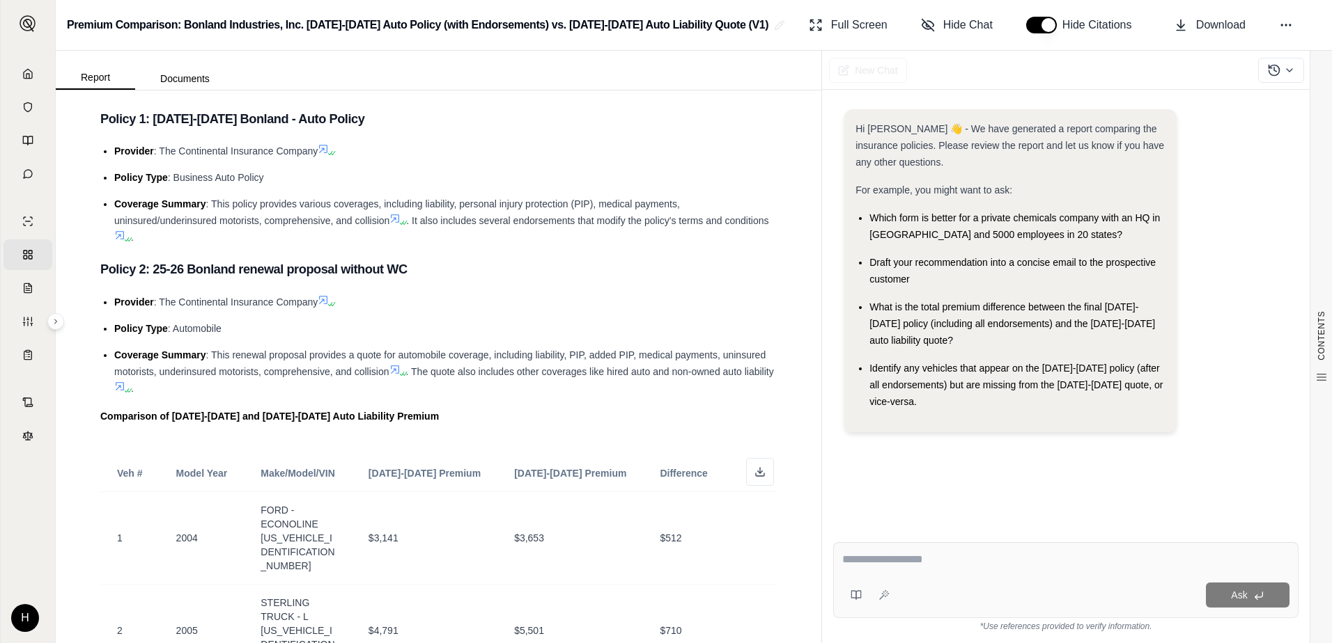
scroll to position [348, 0]
click at [914, 561] on textarea at bounding box center [1065, 560] width 447 height 17
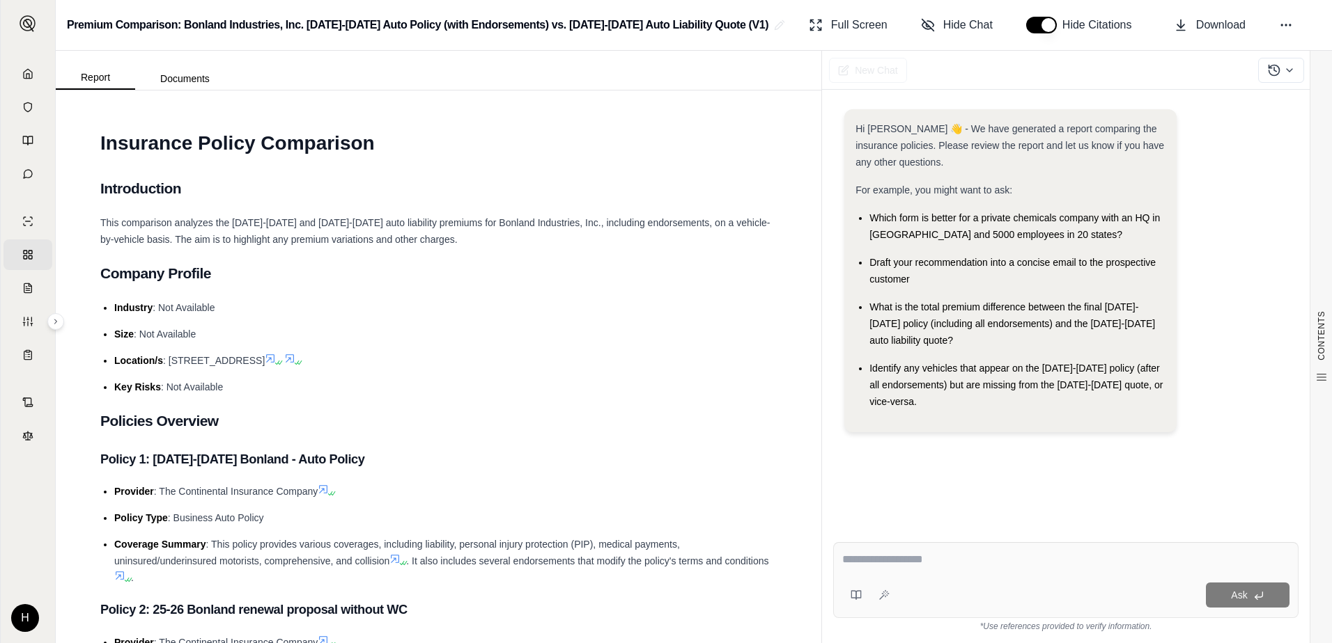
scroll to position [0, 0]
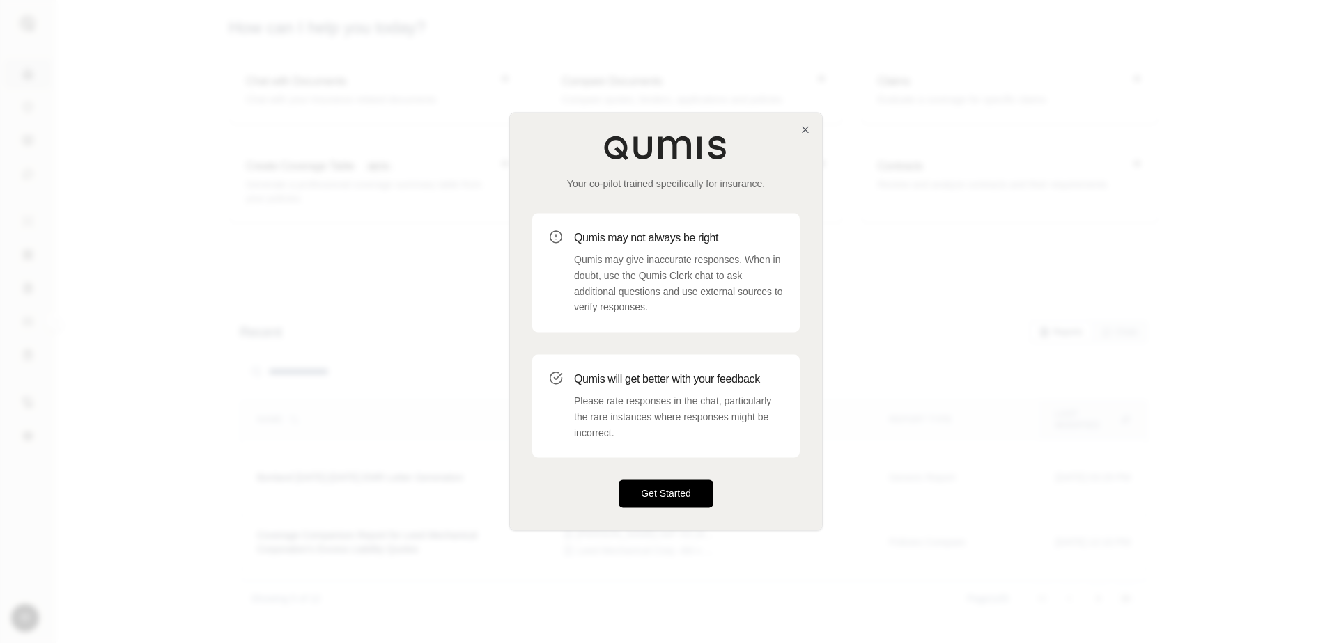
click at [699, 502] on button "Get Started" at bounding box center [665, 495] width 95 height 28
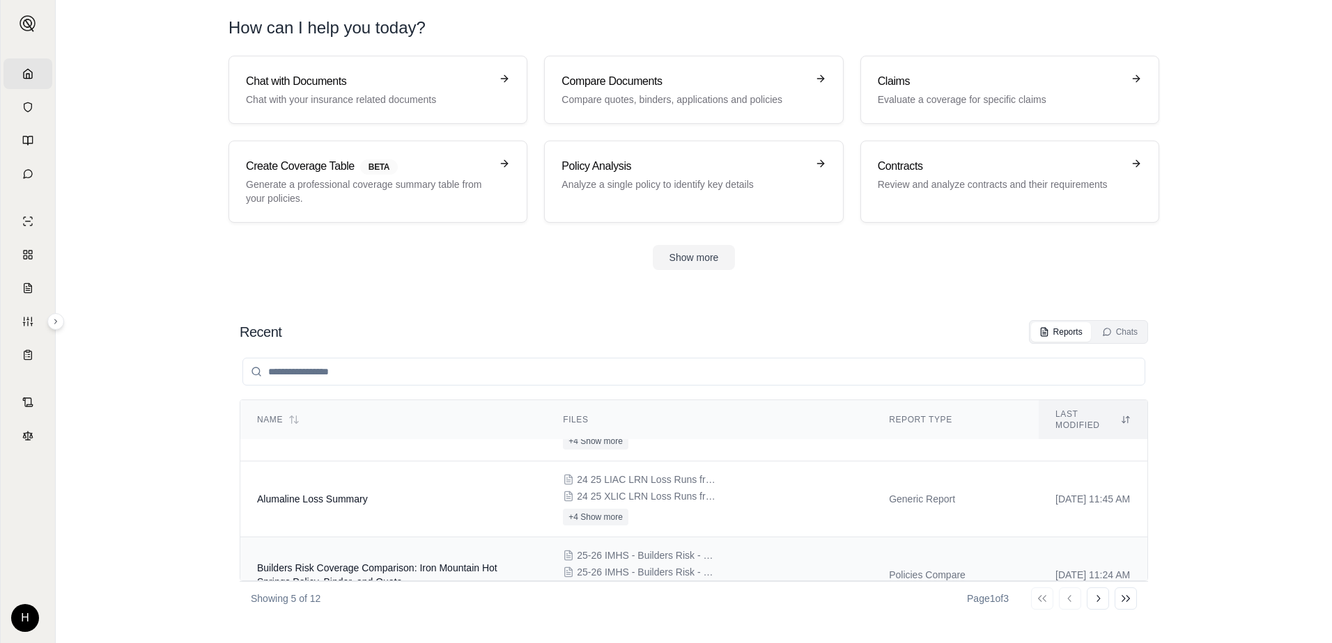
scroll to position [205, 0]
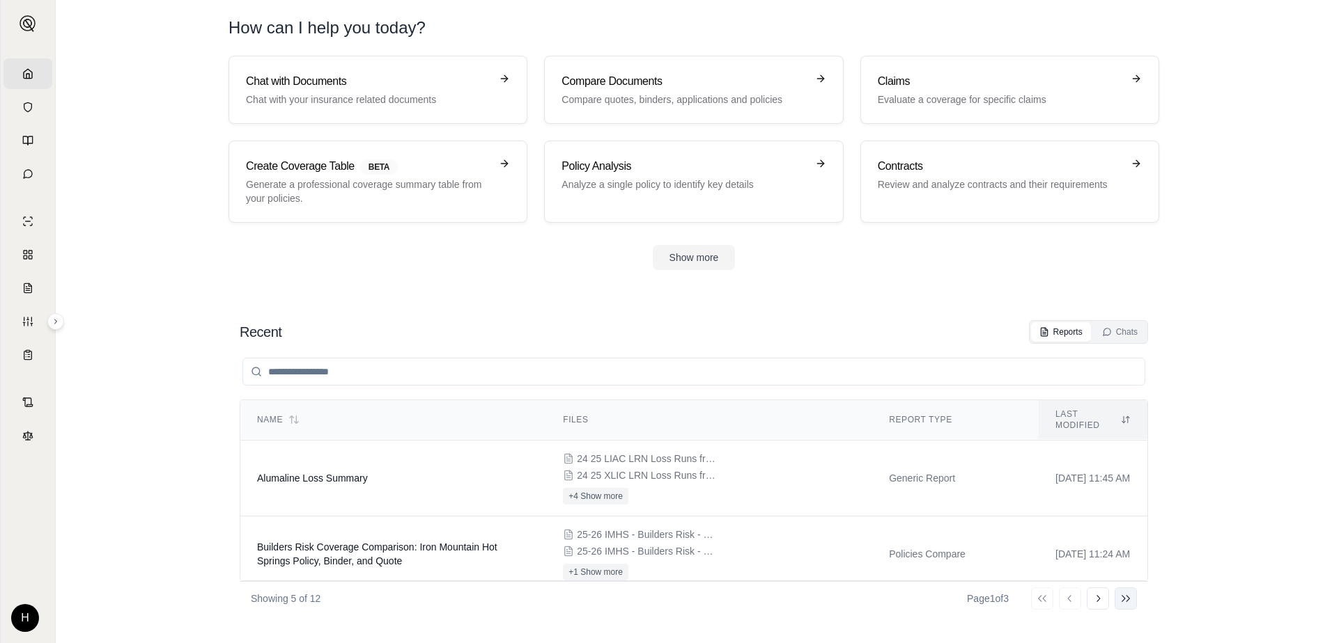
click at [1130, 604] on icon at bounding box center [1125, 598] width 11 height 11
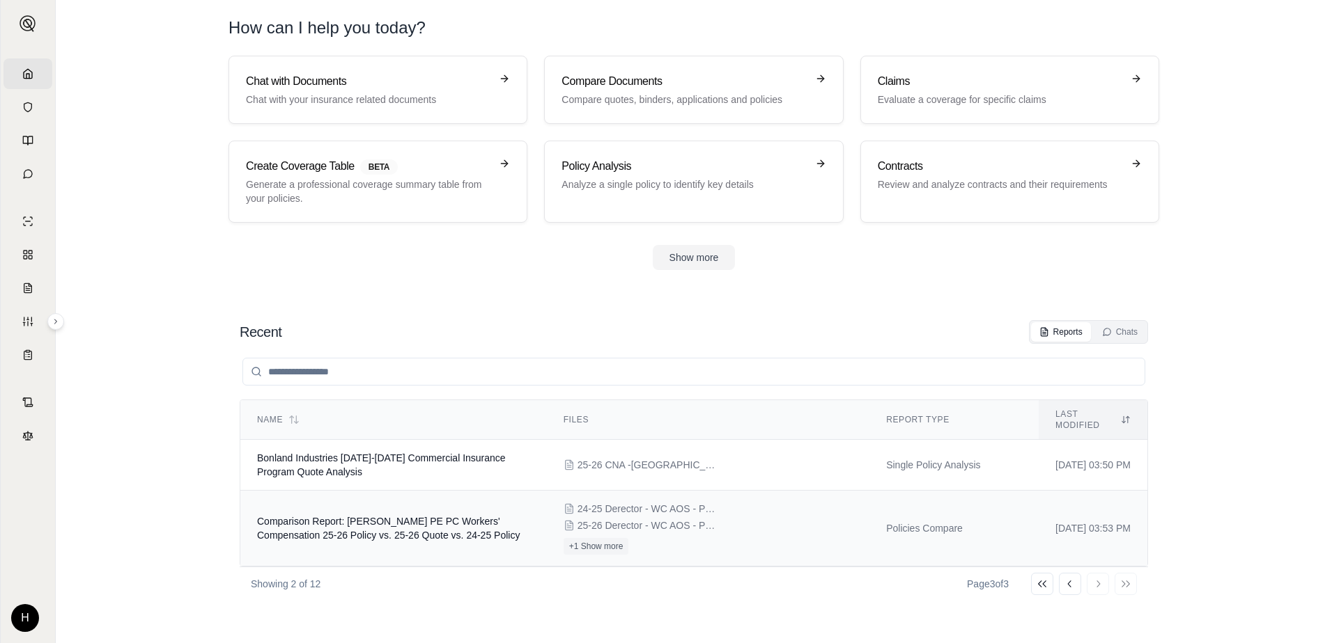
scroll to position [0, 0]
click at [466, 527] on td "Comparison Report: [PERSON_NAME] PE PC Workers' Compensation 25-26 Policy vs. 2…" at bounding box center [393, 529] width 306 height 76
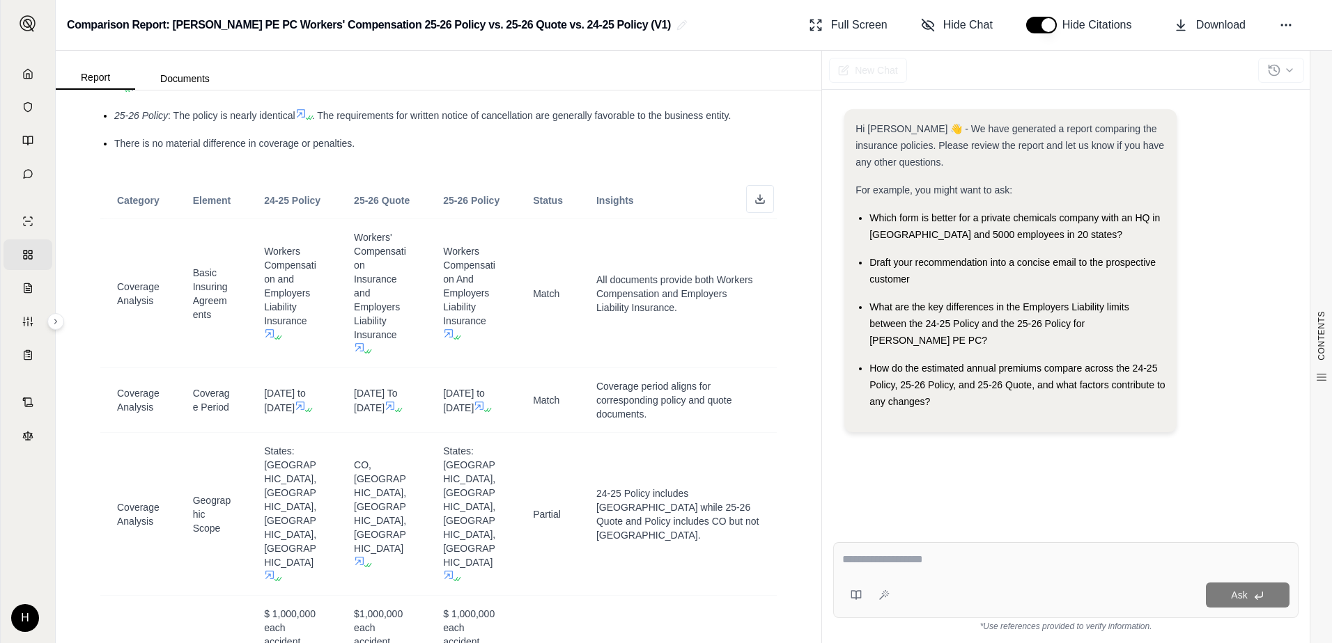
scroll to position [2437, 0]
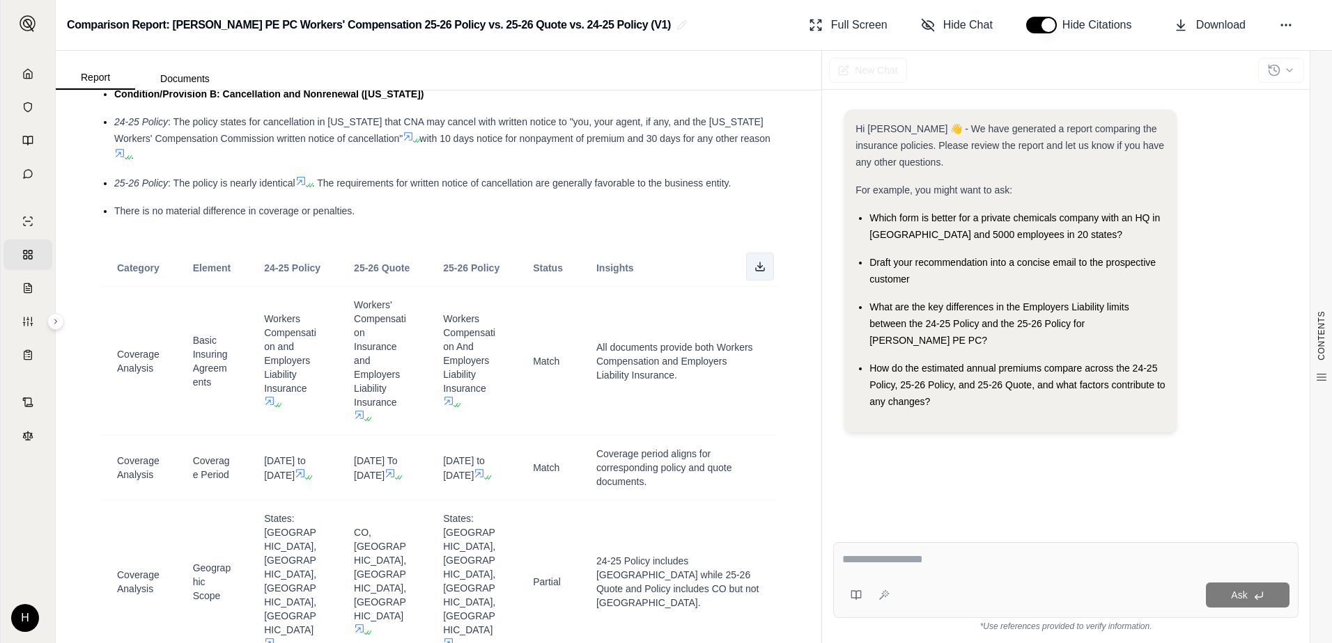
click at [754, 272] on icon at bounding box center [759, 266] width 11 height 11
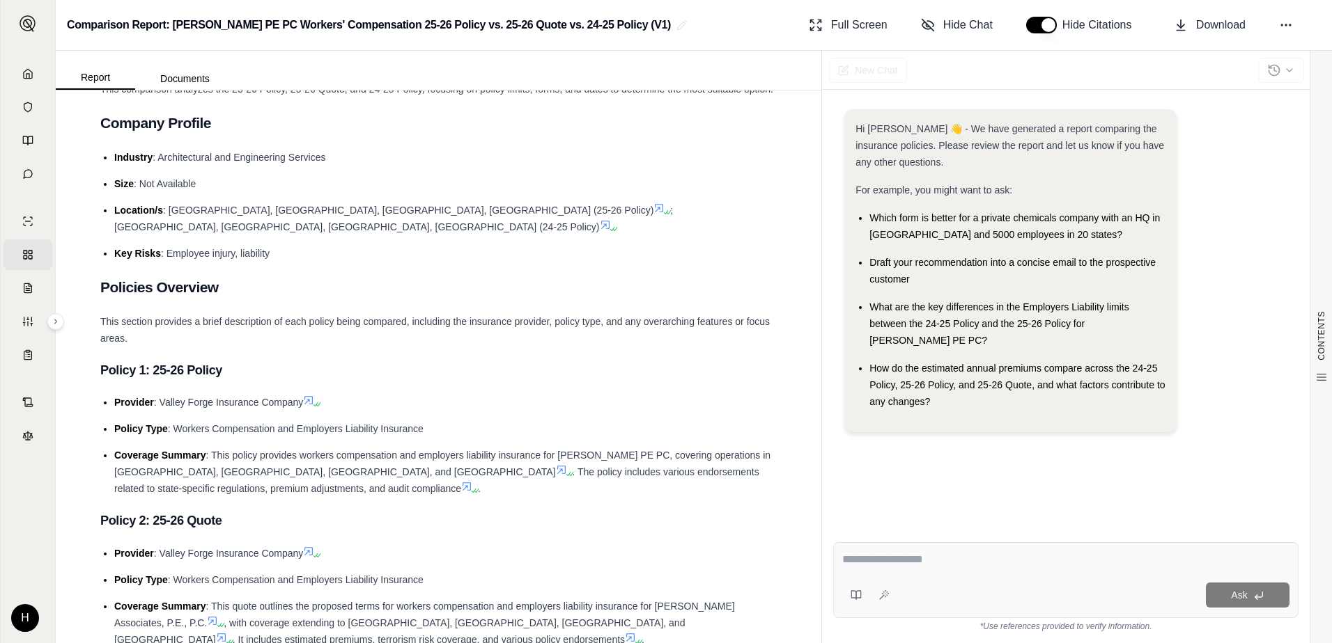
scroll to position [0, 0]
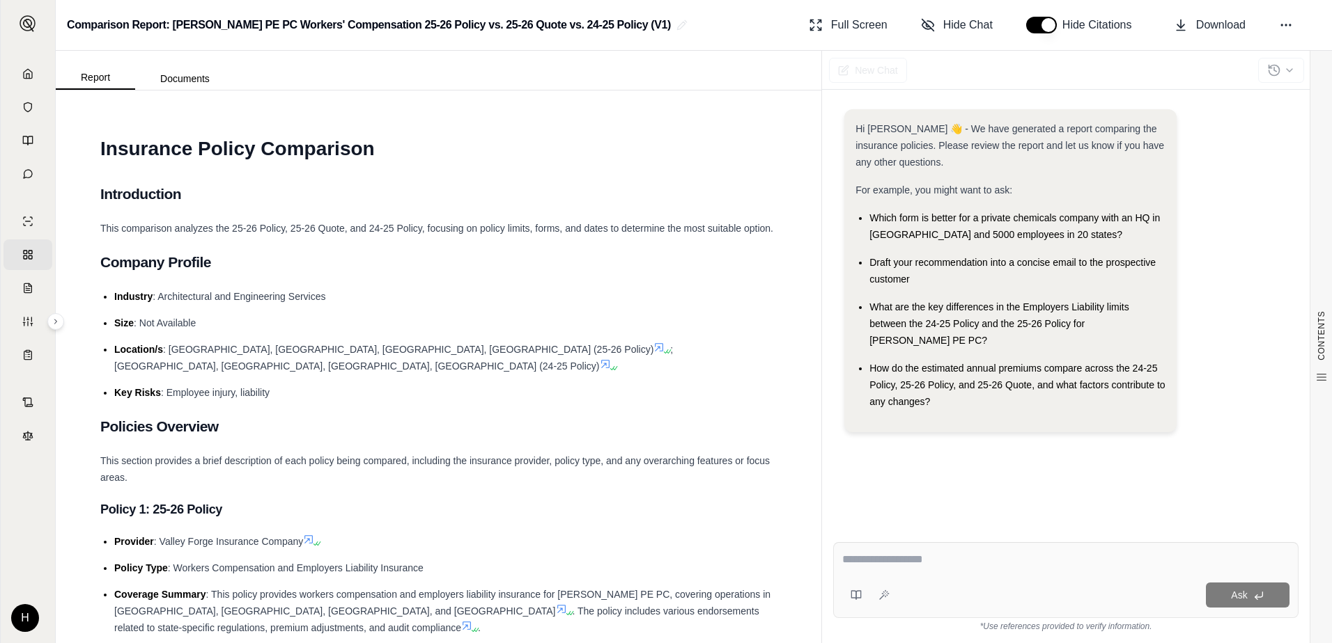
click at [201, 63] on div "Report Documents" at bounding box center [145, 76] width 179 height 28
click at [194, 91] on div "CONTENTS Table of Contents INSURANCE POLICY COMPARISON Introduction Company Pro…" at bounding box center [438, 367] width 765 height 553
click at [194, 83] on button "Documents" at bounding box center [185, 79] width 100 height 22
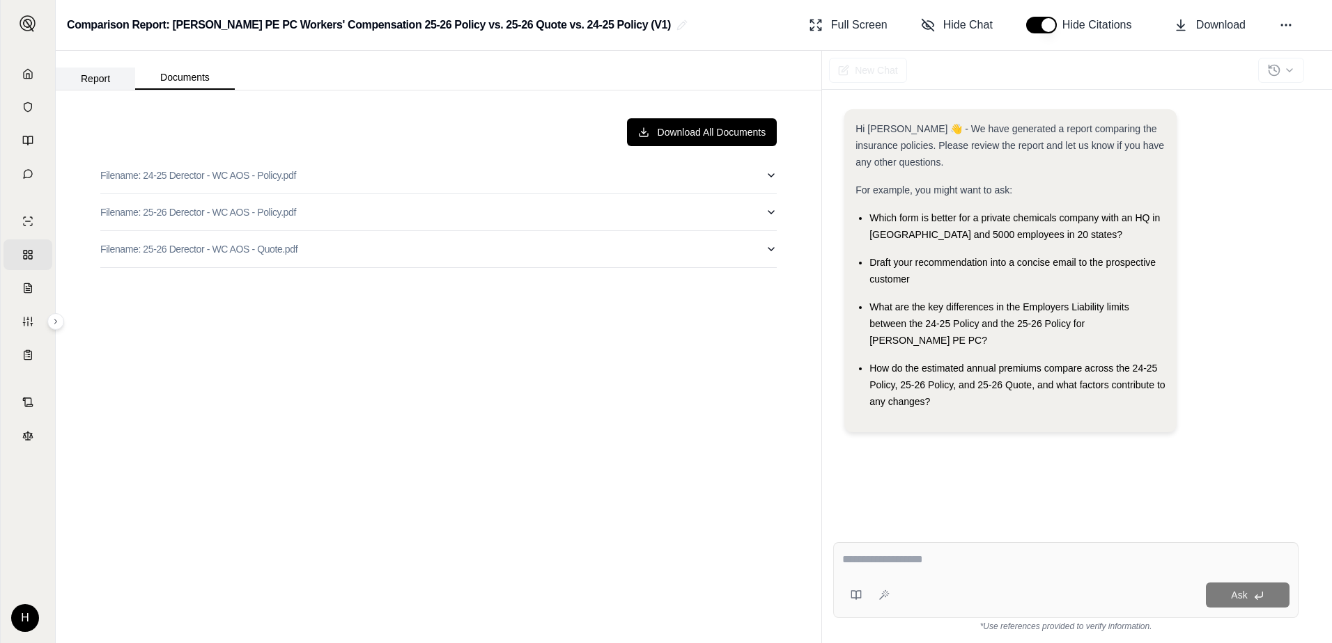
click at [91, 75] on button "Report" at bounding box center [95, 79] width 79 height 22
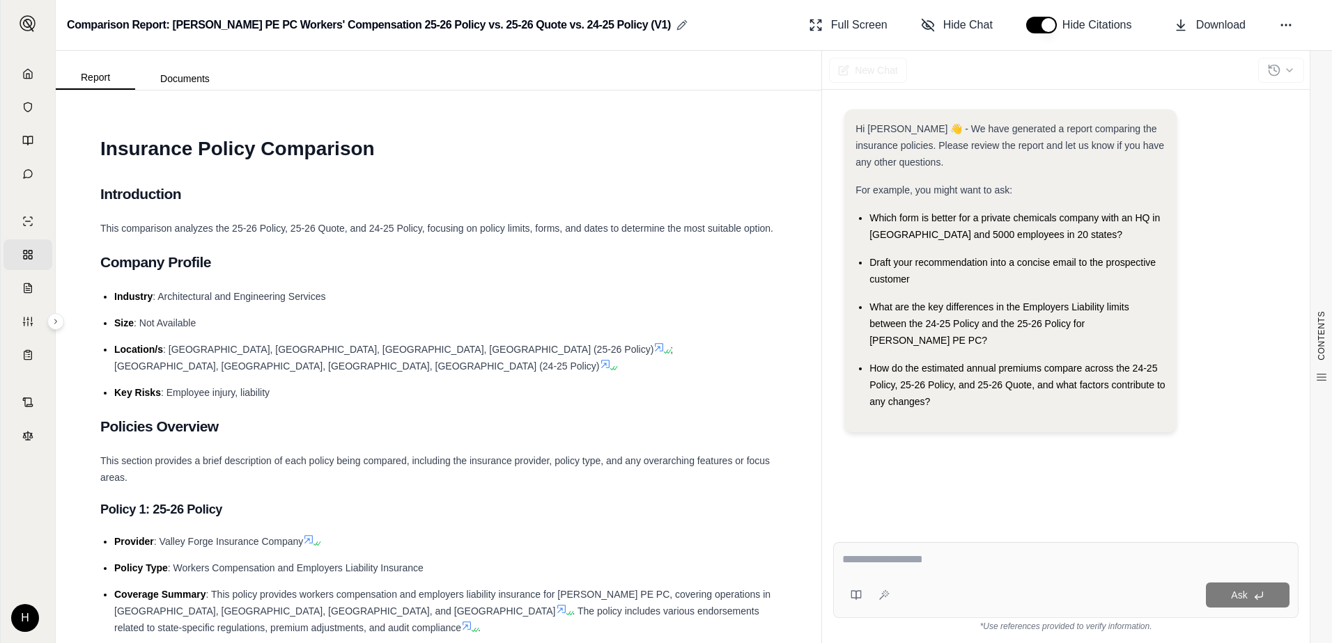
click at [676, 21] on icon at bounding box center [681, 24] width 11 height 11
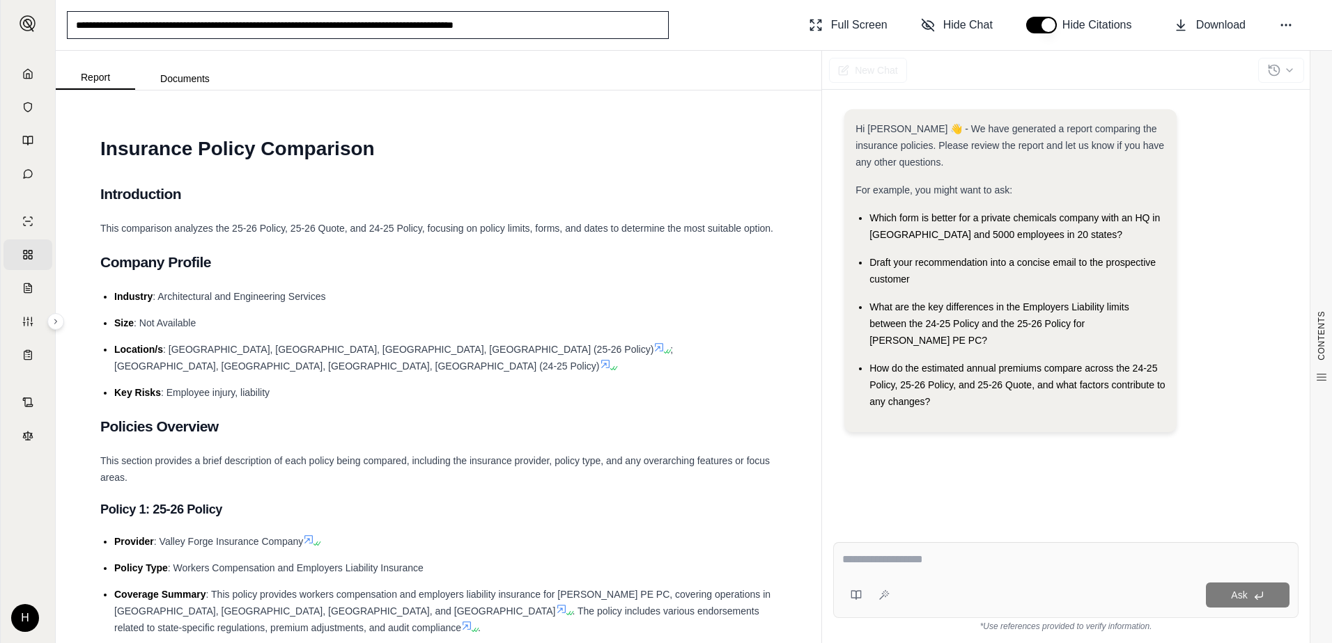
click at [674, 21] on div "**********" at bounding box center [694, 25] width 1276 height 51
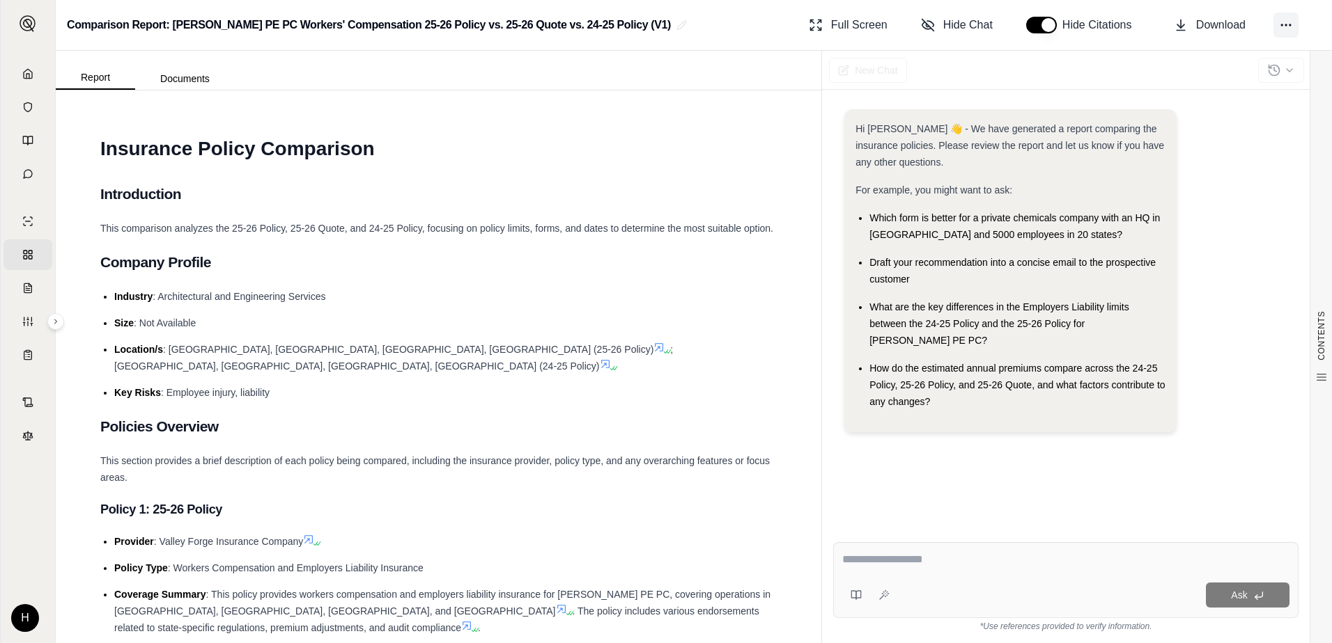
click at [1287, 25] on icon at bounding box center [1286, 25] width 14 height 14
click at [1288, 22] on icon at bounding box center [1286, 25] width 14 height 14
click at [1179, 295] on div "Hi Hannah 👋 - We have generated a report comparing the insurance policies. Plea…" at bounding box center [1065, 276] width 443 height 334
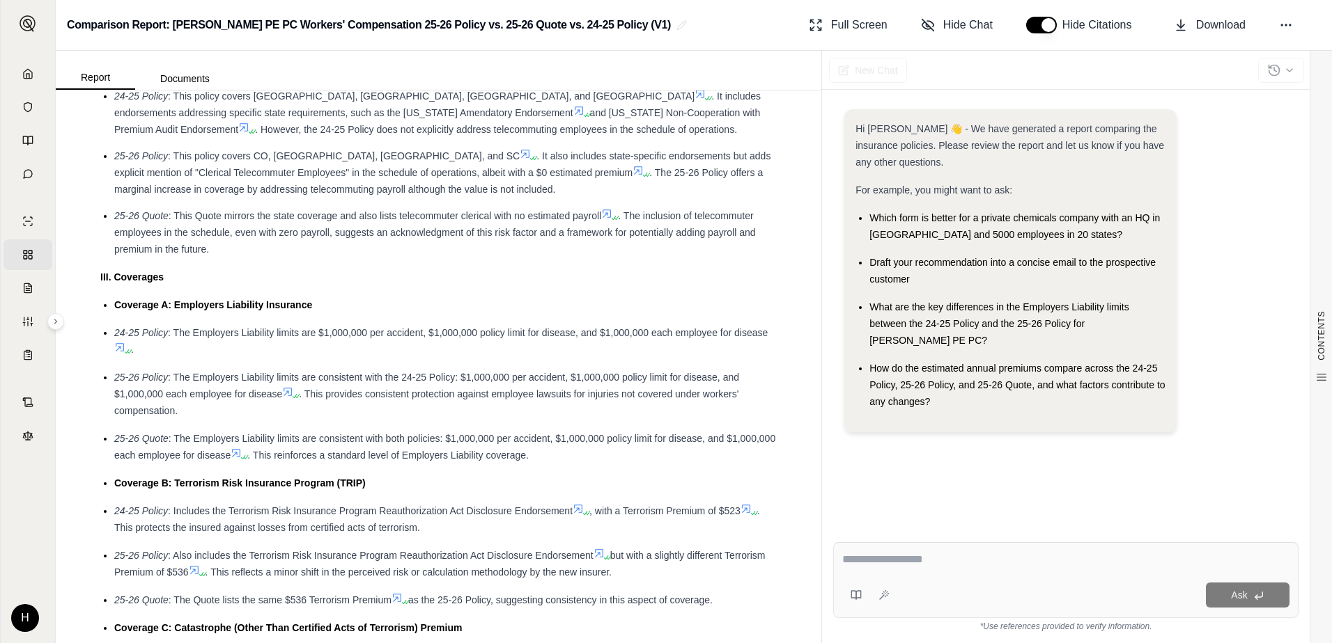
scroll to position [1098, 0]
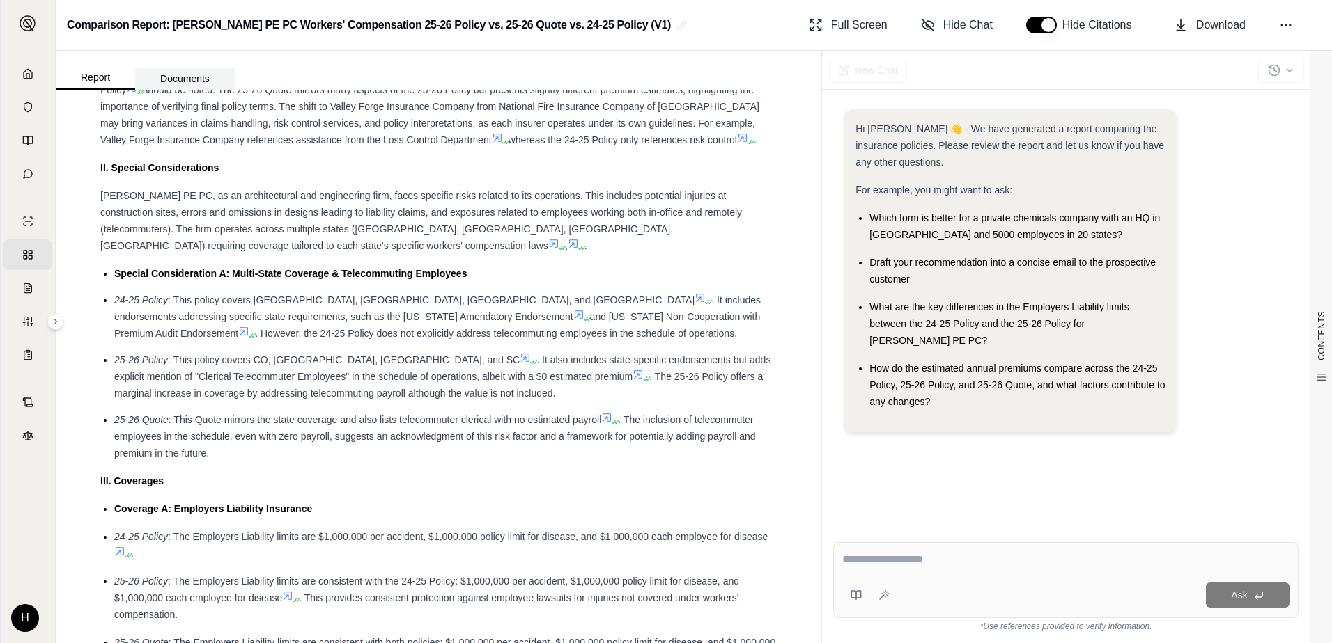
click at [181, 74] on button "Documents" at bounding box center [185, 79] width 100 height 22
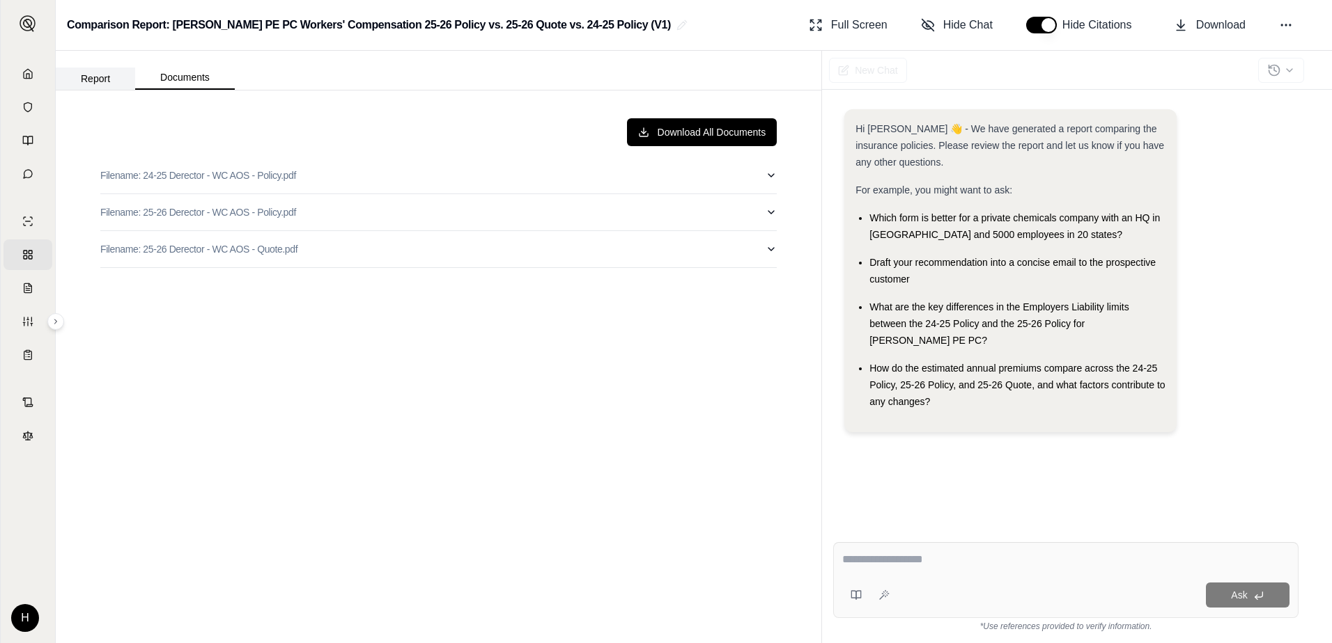
click at [100, 79] on button "Report" at bounding box center [95, 79] width 79 height 22
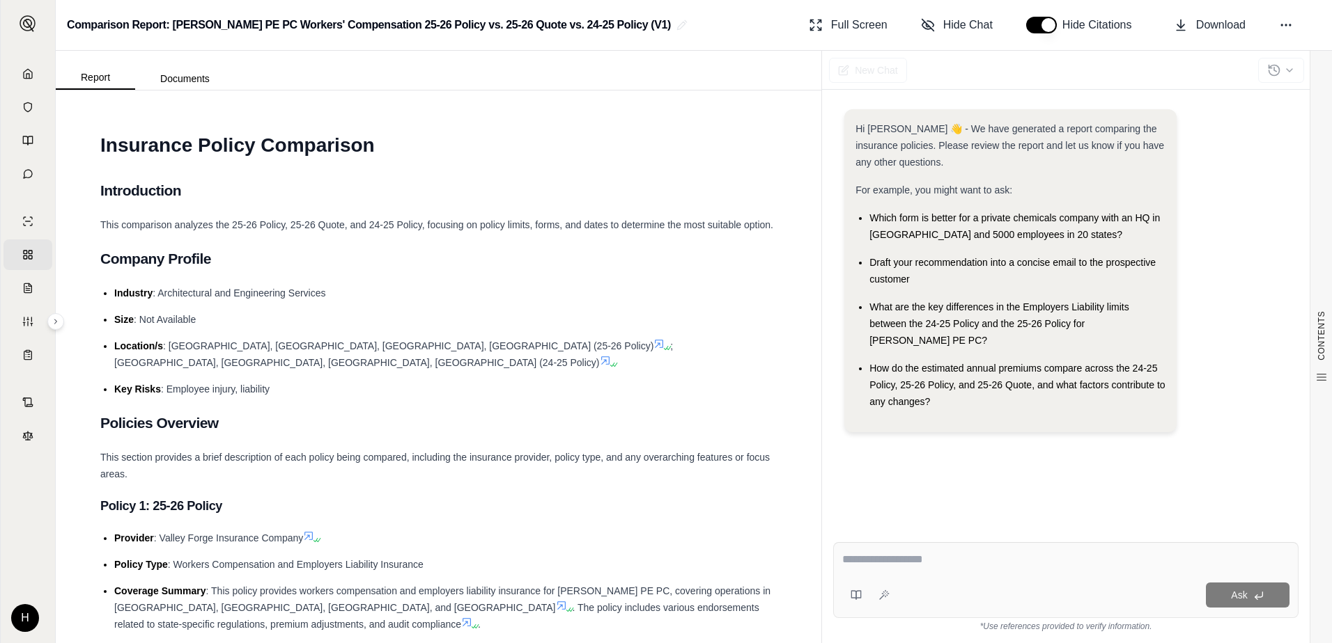
scroll to position [0, 0]
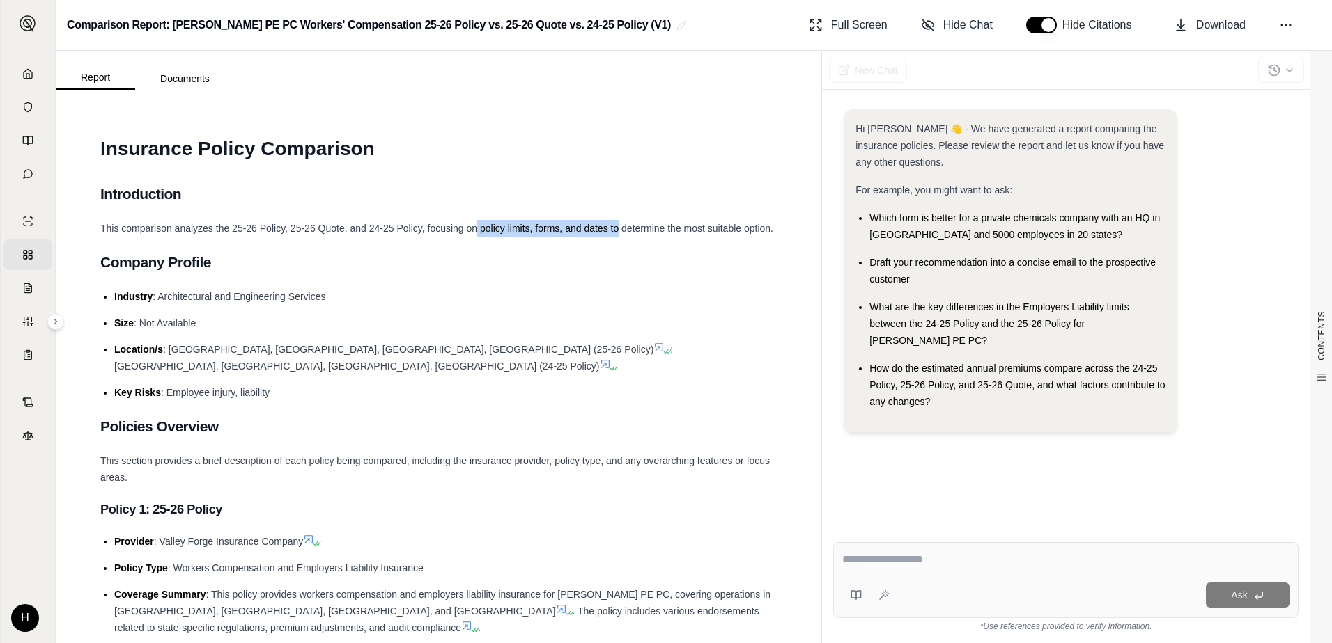
drag, startPoint x: 477, startPoint y: 231, endPoint x: 616, endPoint y: 229, distance: 139.3
click at [616, 229] on span "This comparison analyzes the 25-26 Policy, 25-26 Quote, and 24-25 Policy, focus…" at bounding box center [436, 228] width 673 height 11
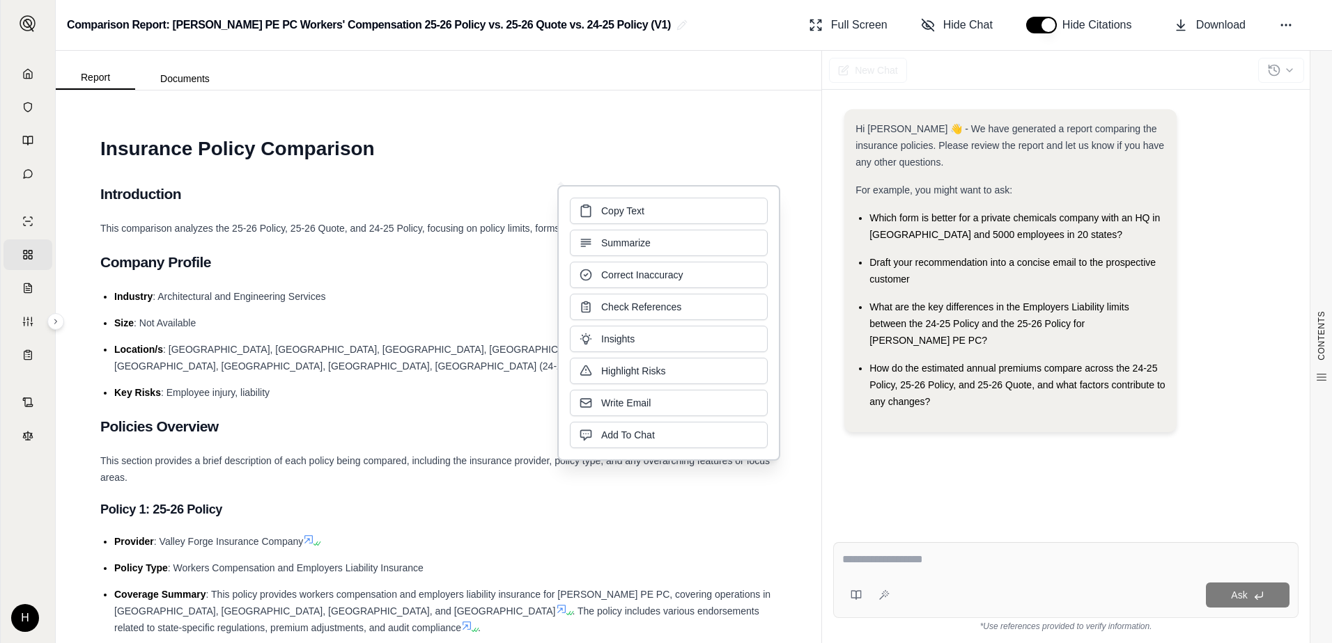
drag, startPoint x: 616, startPoint y: 229, endPoint x: 484, endPoint y: 304, distance: 151.9
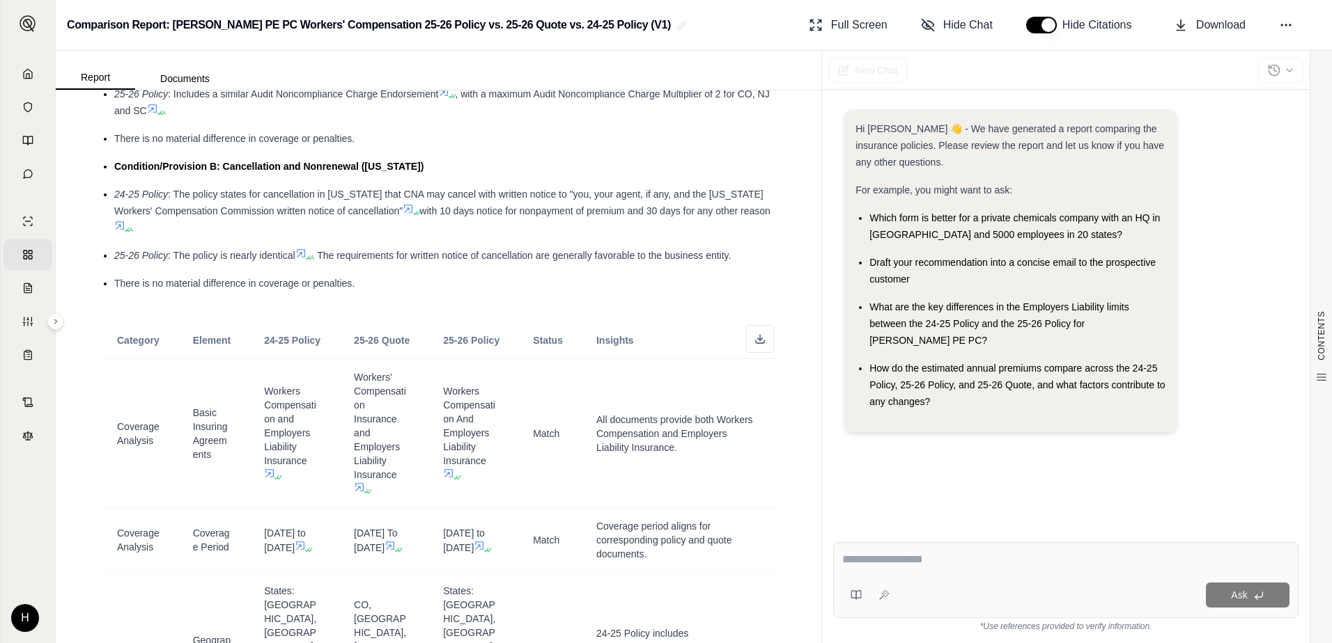
scroll to position [2368, 0]
click at [746, 350] on button at bounding box center [760, 336] width 28 height 28
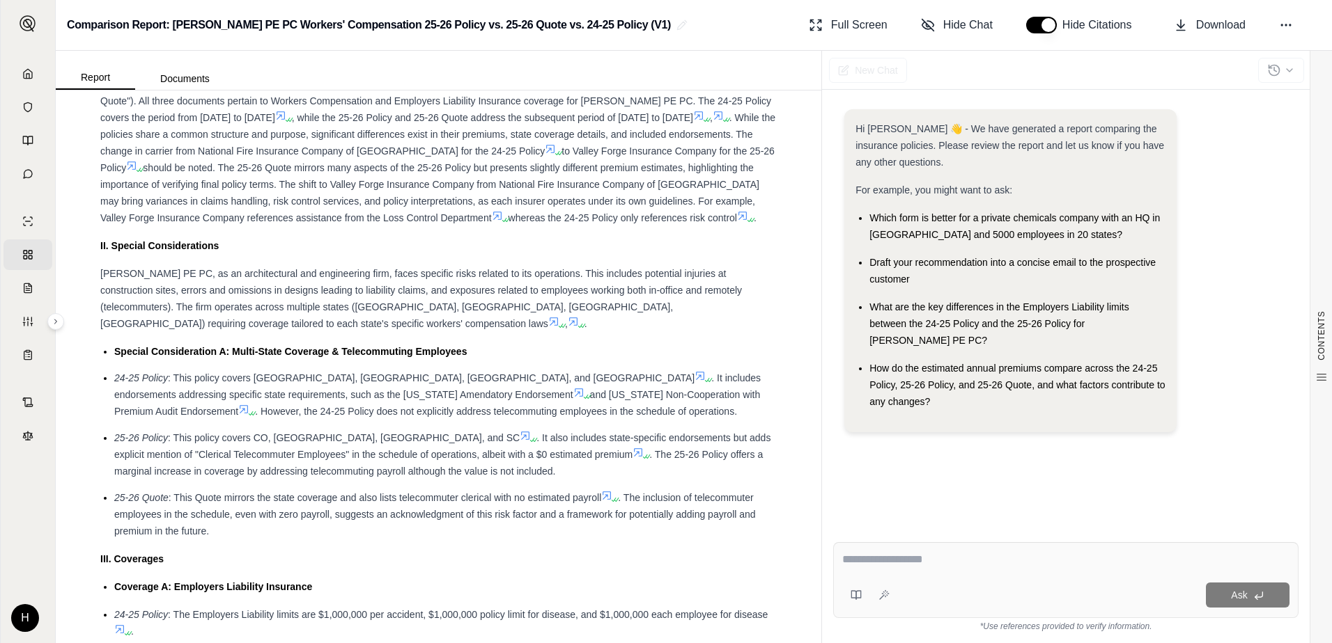
scroll to position [836, 0]
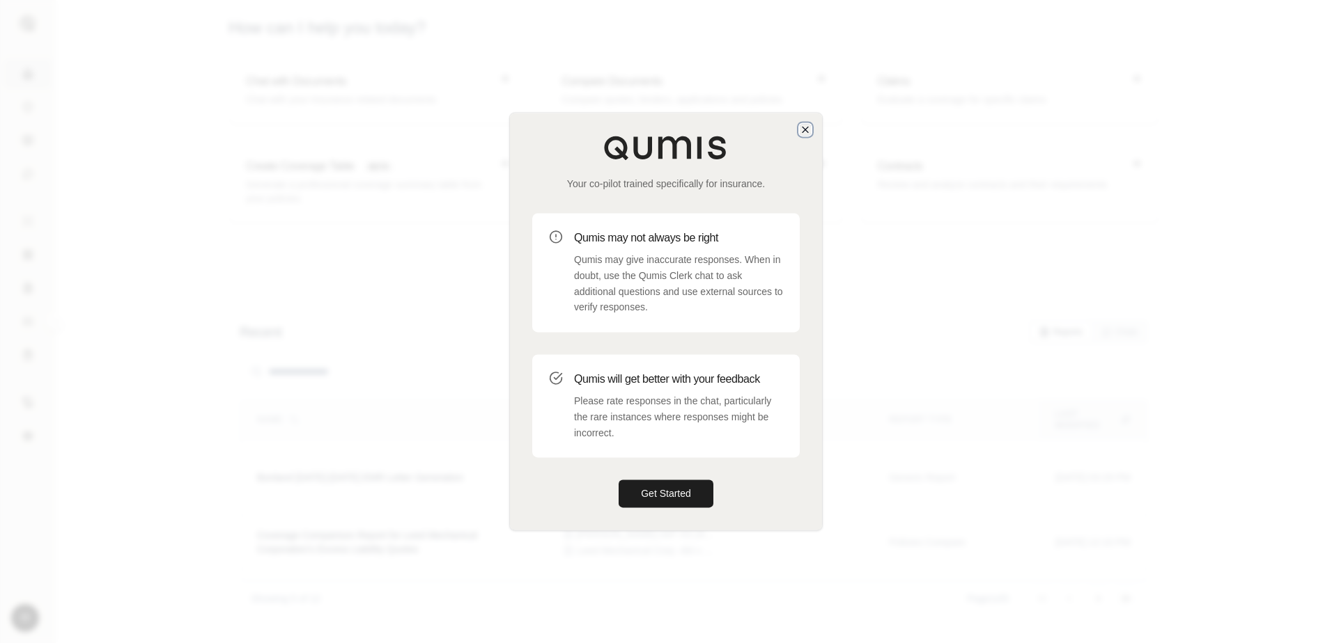
click at [802, 132] on icon "button" at bounding box center [804, 129] width 11 height 11
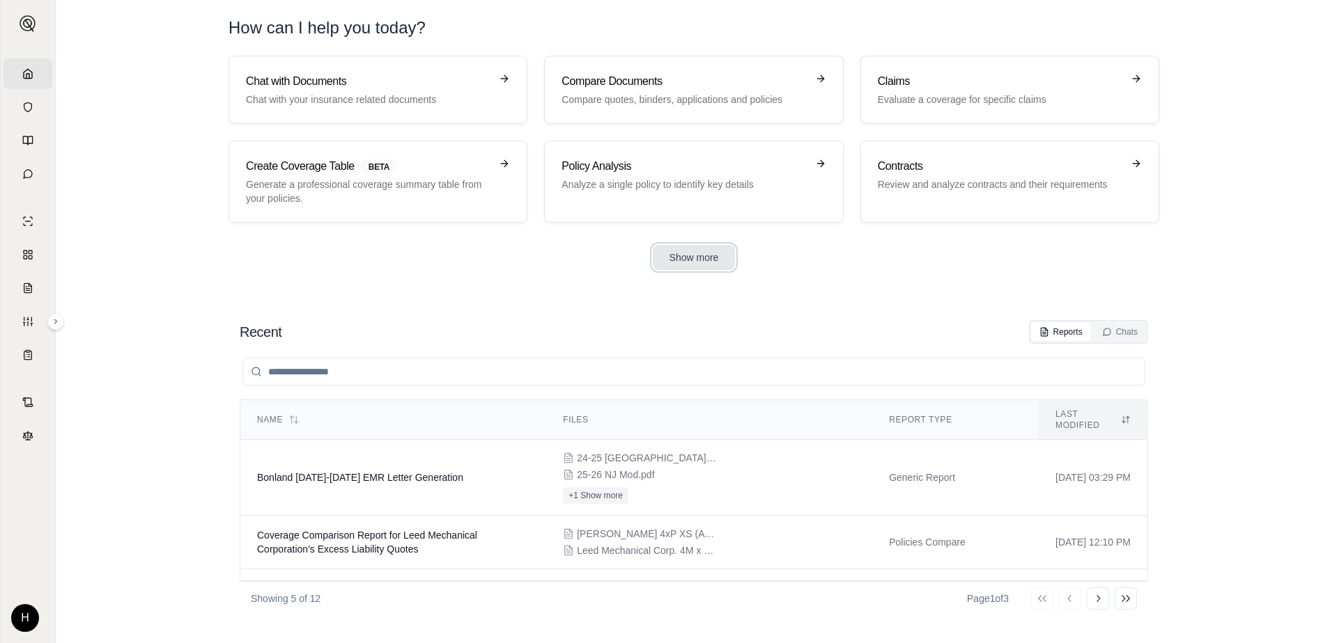
click at [701, 260] on button "Show more" at bounding box center [694, 257] width 83 height 25
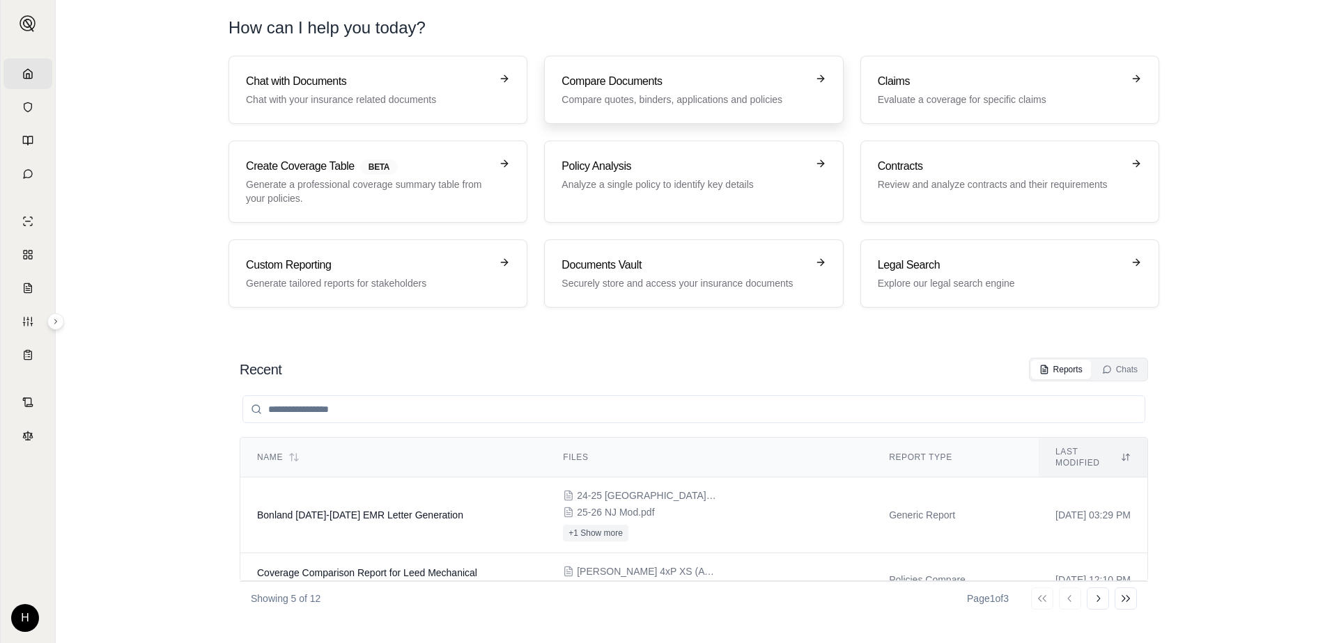
click at [630, 83] on h3 "Compare Documents" at bounding box center [683, 81] width 244 height 17
